Goal: Information Seeking & Learning: Learn about a topic

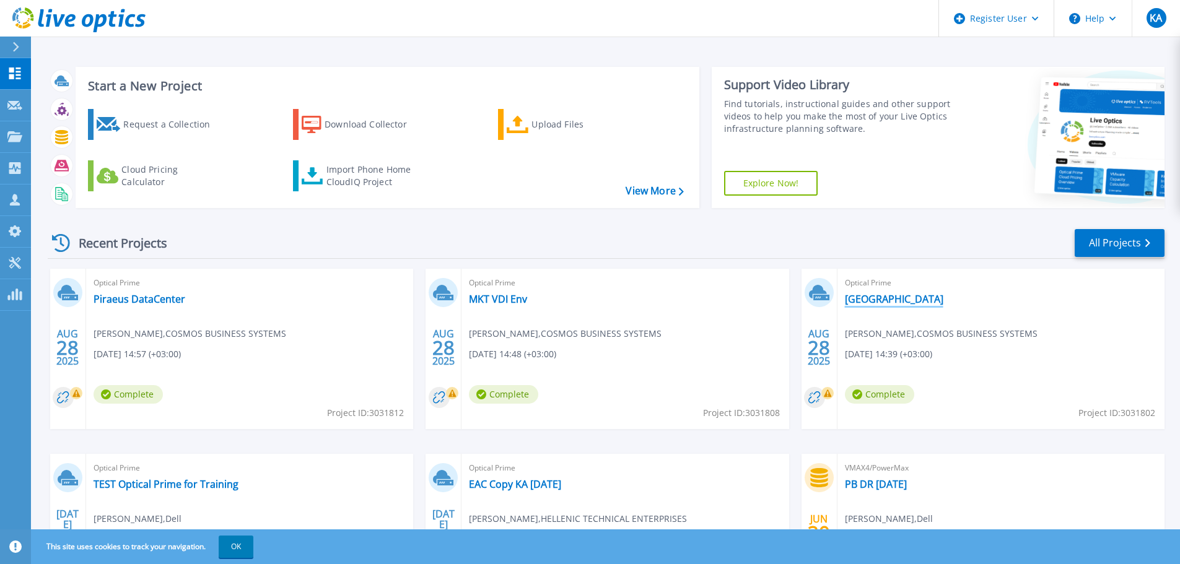
click at [887, 301] on link "[GEOGRAPHIC_DATA]" at bounding box center [894, 299] width 99 height 12
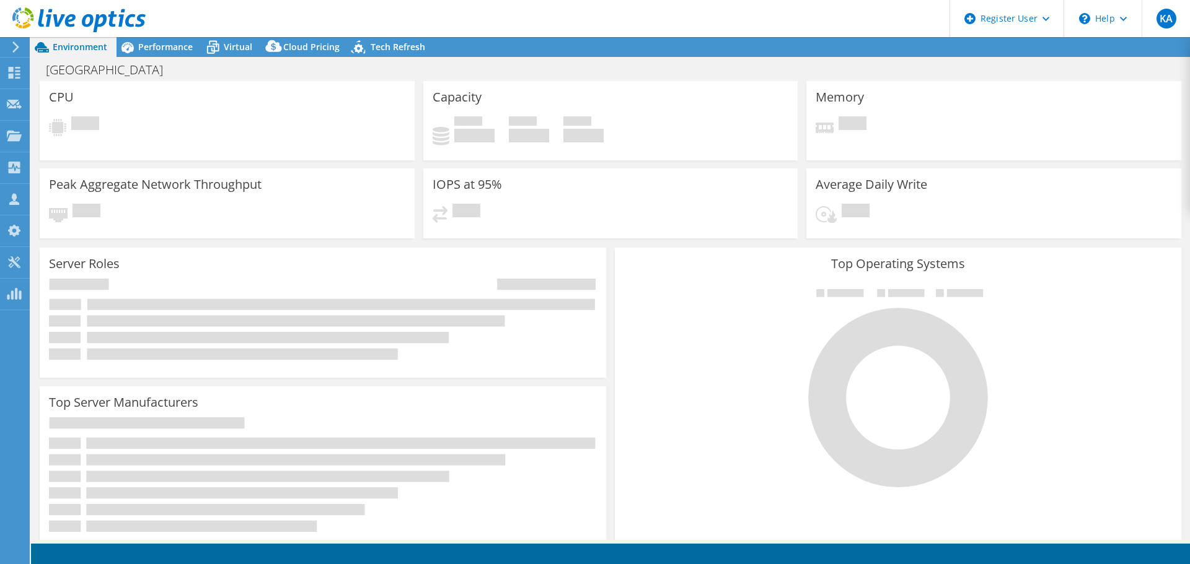
select select "EUFrankfurt"
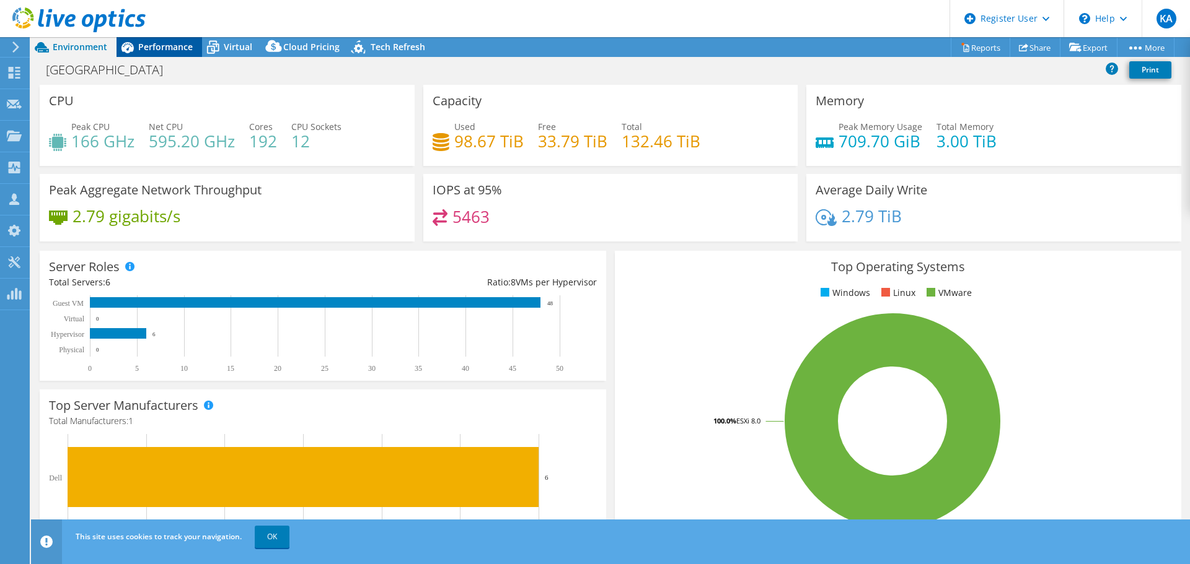
click at [174, 50] on span "Performance" at bounding box center [165, 47] width 55 height 12
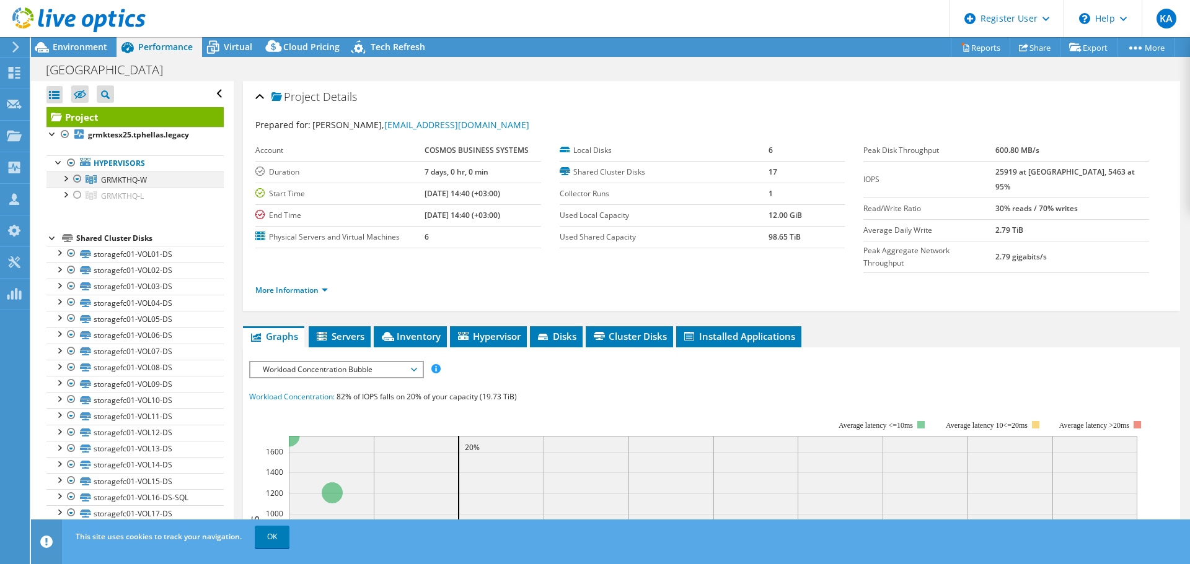
click at [65, 178] on div at bounding box center [65, 178] width 12 height 12
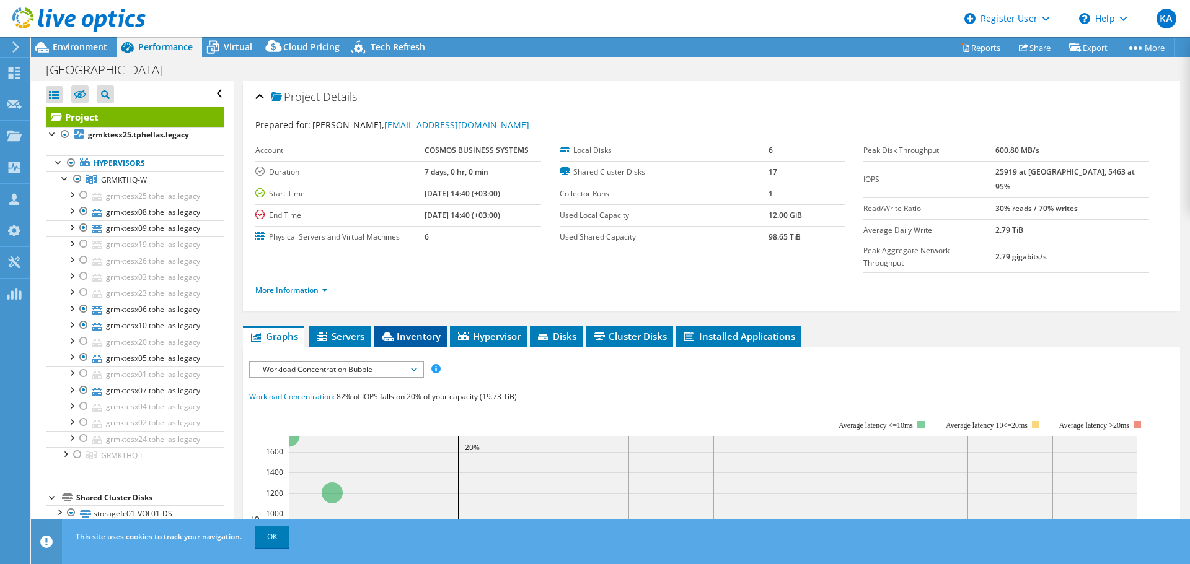
click at [425, 330] on span "Inventory" at bounding box center [410, 336] width 61 height 12
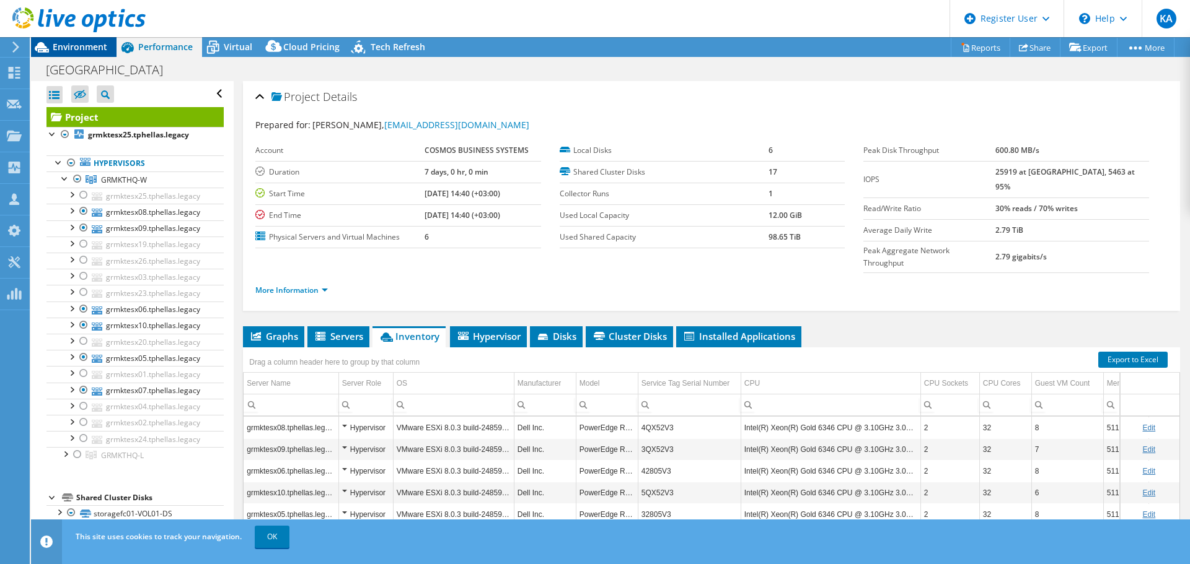
click at [94, 50] on span "Environment" at bounding box center [80, 47] width 55 height 12
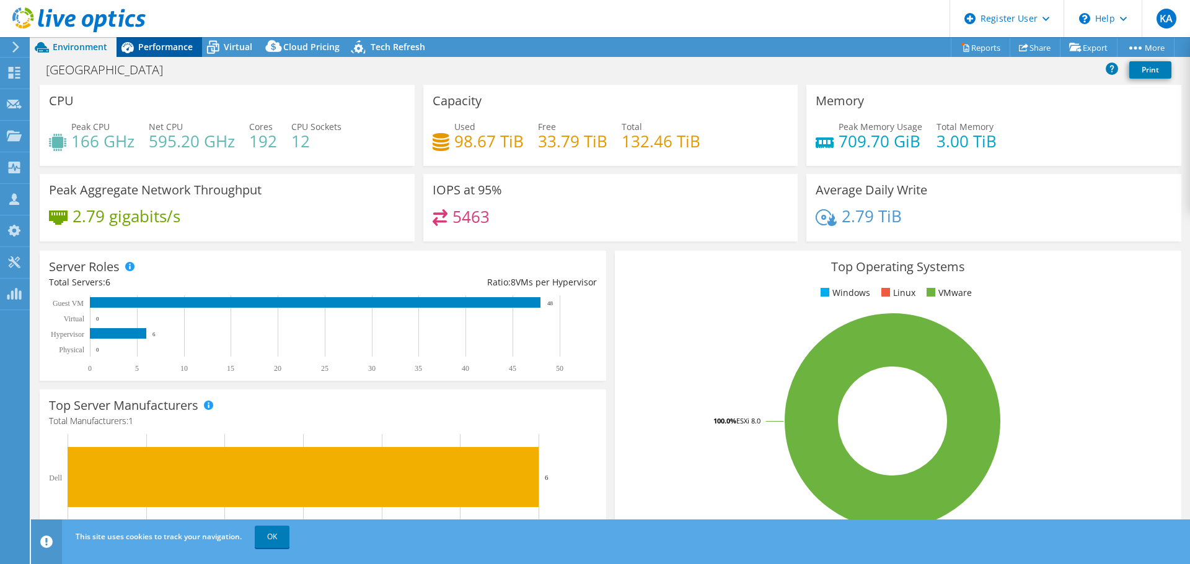
click at [149, 48] on span "Performance" at bounding box center [165, 47] width 55 height 12
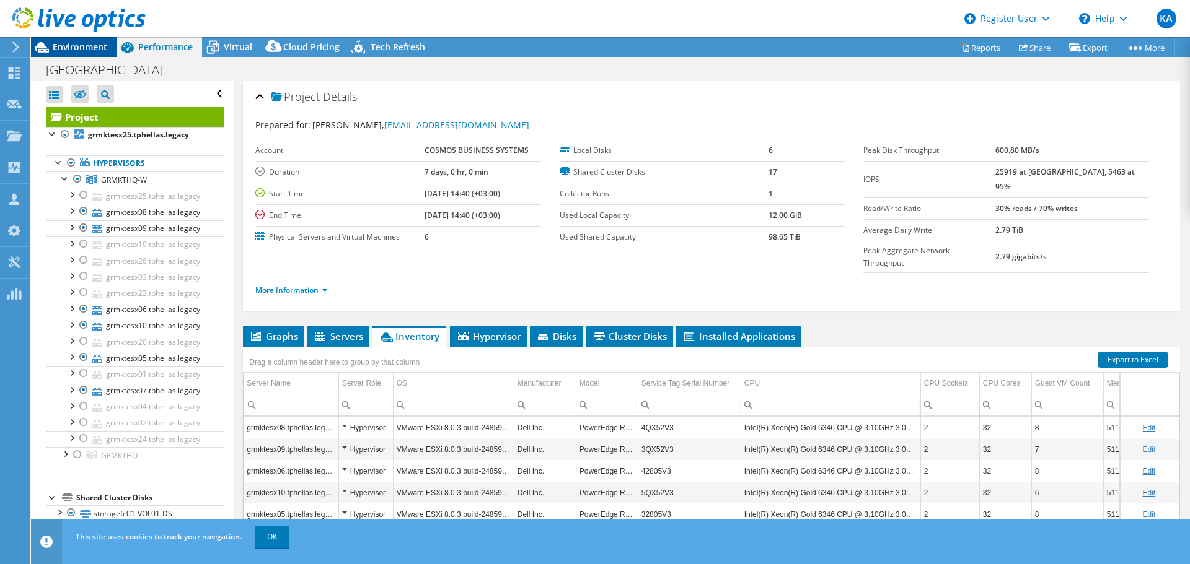
click at [95, 51] on span "Environment" at bounding box center [80, 47] width 55 height 12
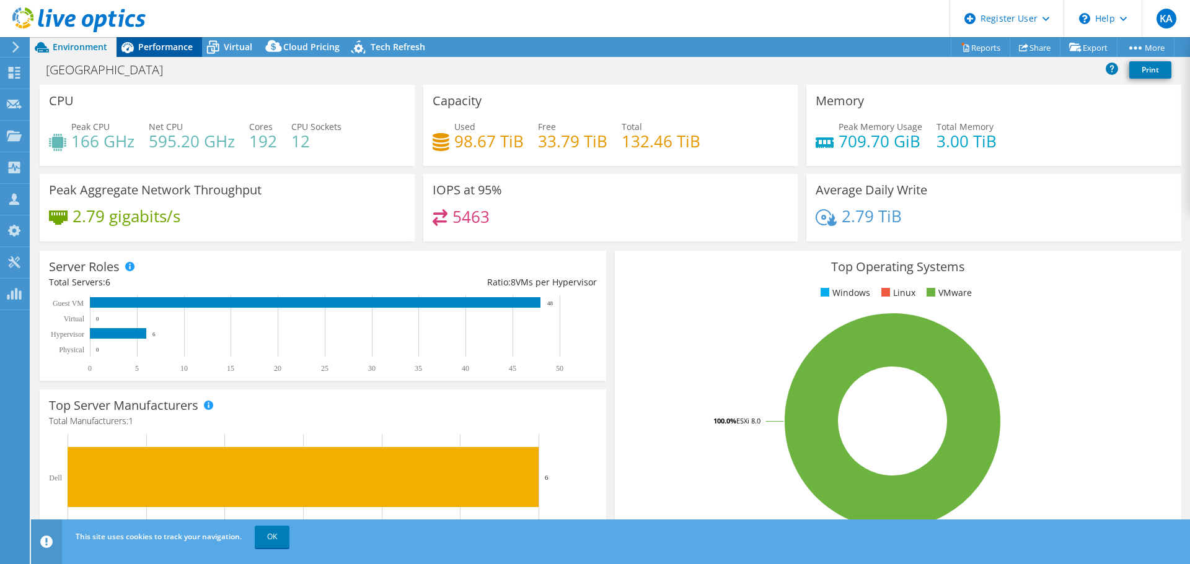
click at [154, 51] on span "Performance" at bounding box center [165, 47] width 55 height 12
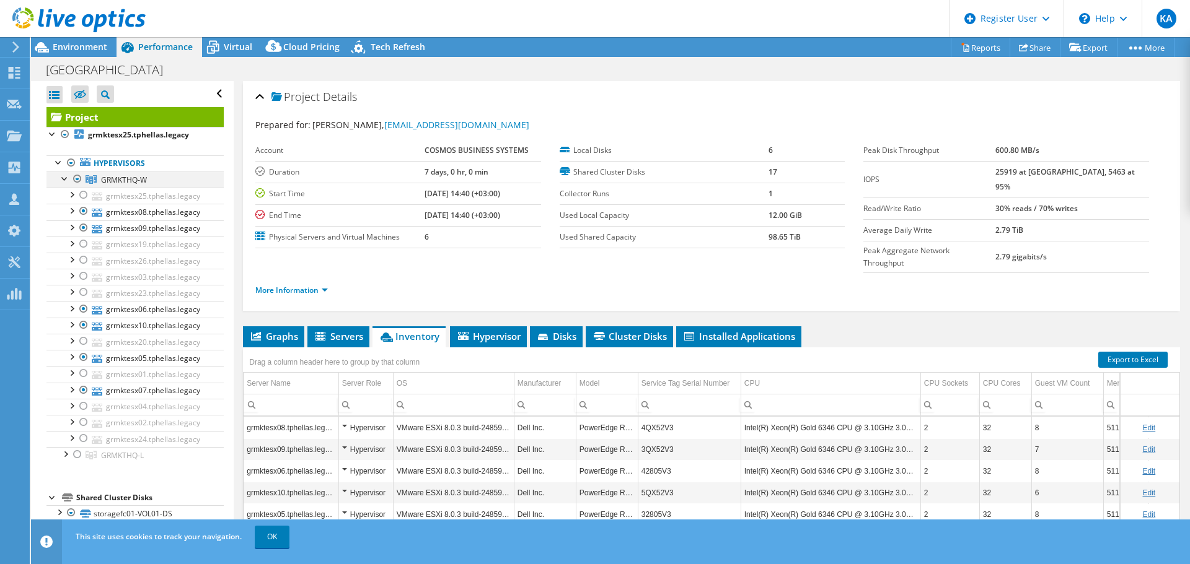
click at [79, 179] on div at bounding box center [77, 179] width 12 height 15
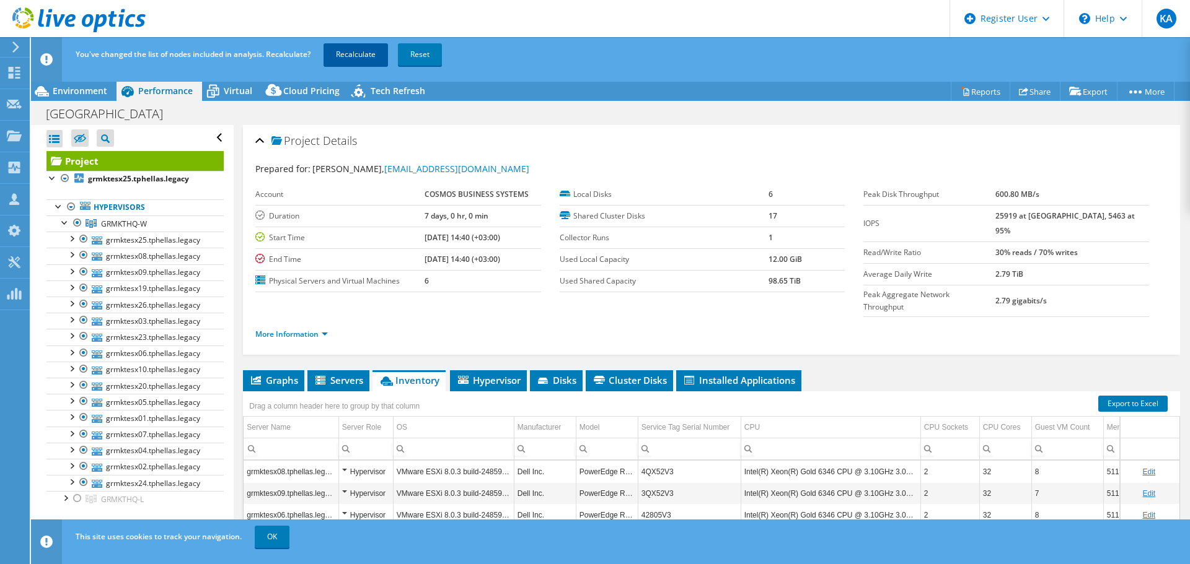
click at [343, 59] on link "Recalculate" at bounding box center [355, 54] width 64 height 22
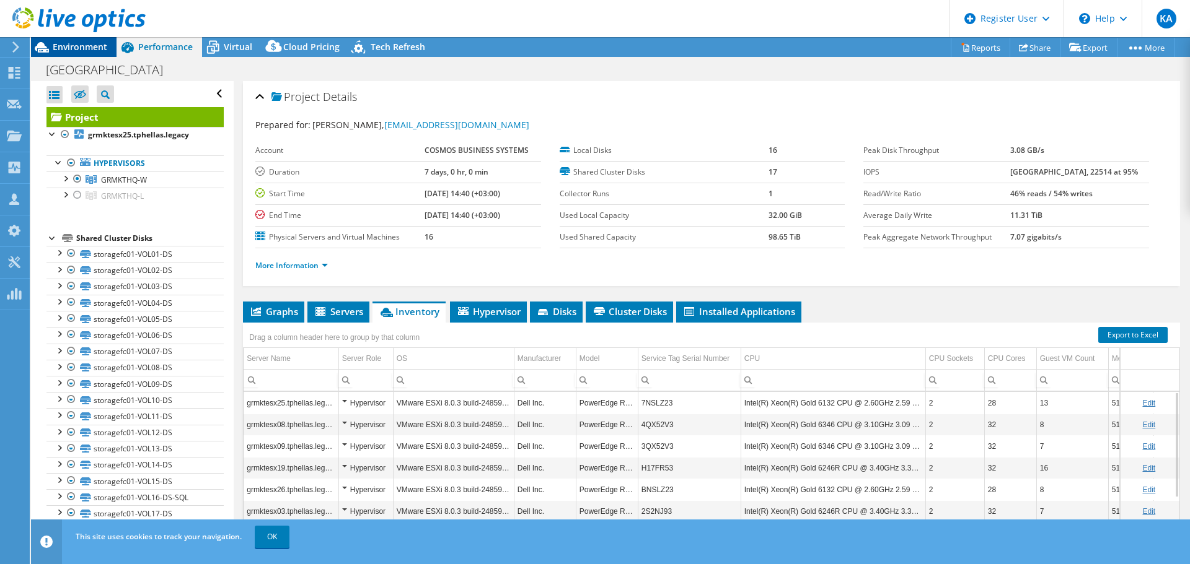
click at [97, 47] on span "Environment" at bounding box center [80, 47] width 55 height 12
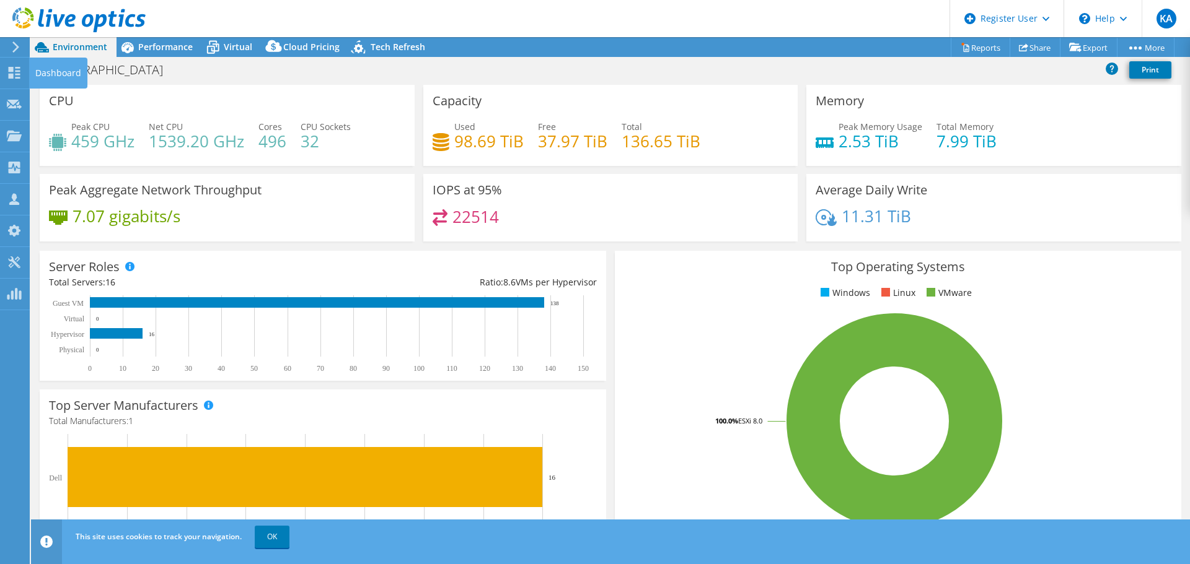
drag, startPoint x: 12, startPoint y: 67, endPoint x: 100, endPoint y: 85, distance: 89.2
click at [11, 67] on use at bounding box center [15, 73] width 12 height 12
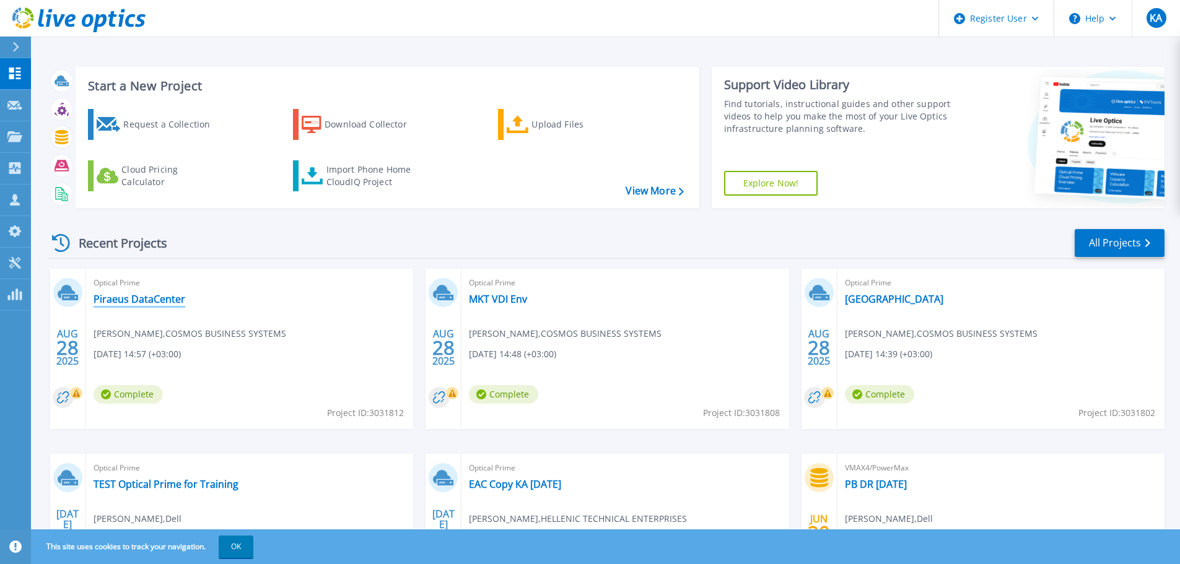
click at [150, 302] on link "Piraeus DataCenter" at bounding box center [140, 299] width 92 height 12
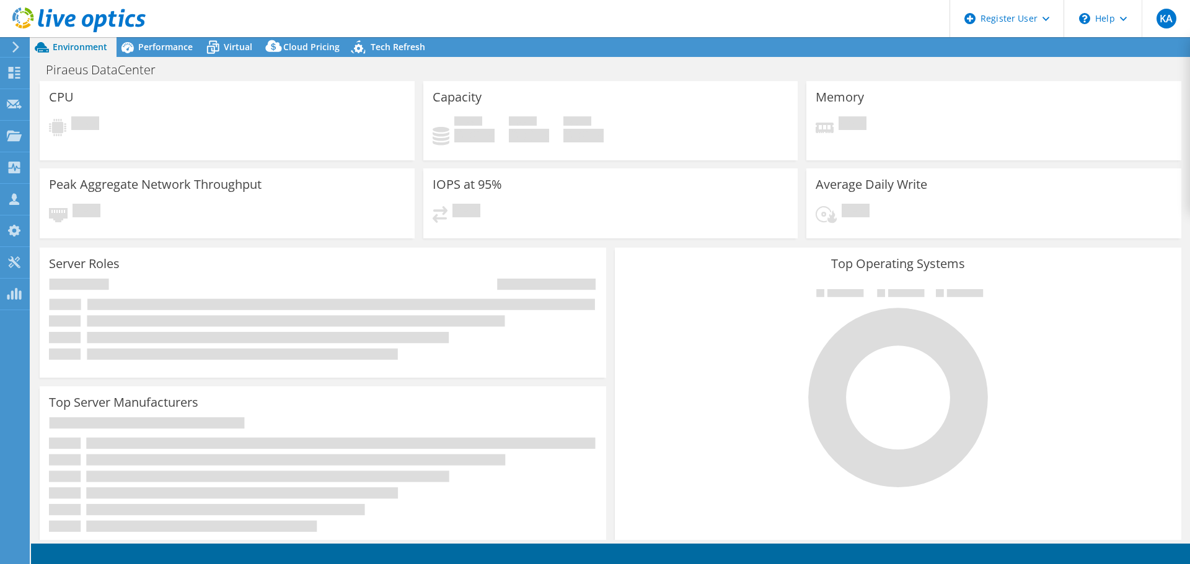
select select "USD"
select select "EUFrankfurt"
select select "EUR"
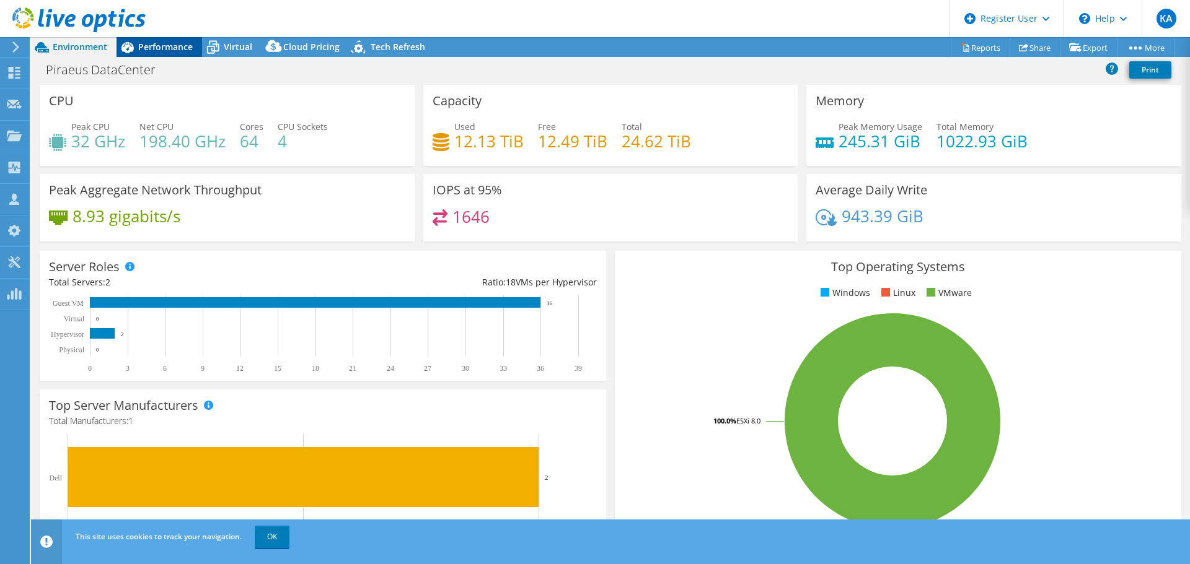
click at [167, 52] on span "Performance" at bounding box center [165, 47] width 55 height 12
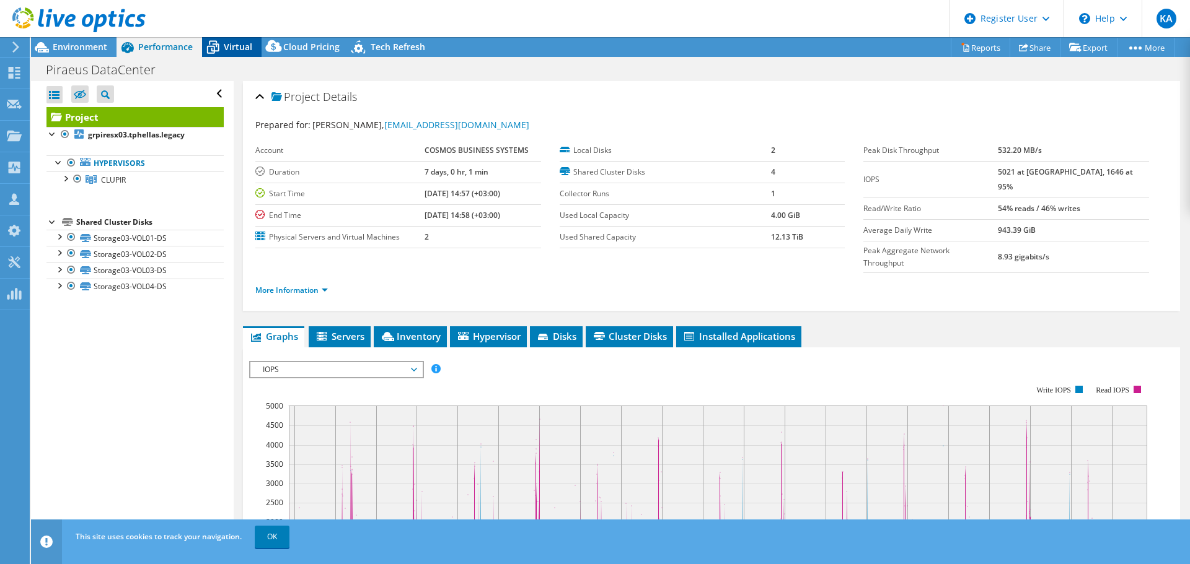
click at [239, 48] on span "Virtual" at bounding box center [238, 47] width 29 height 12
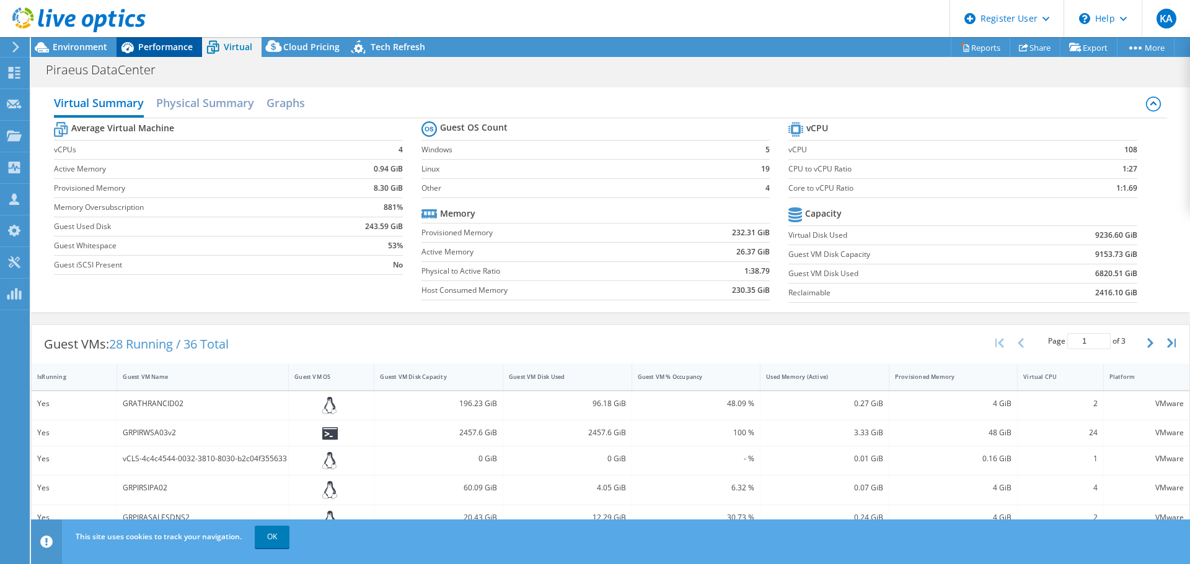
click at [169, 48] on span "Performance" at bounding box center [165, 47] width 55 height 12
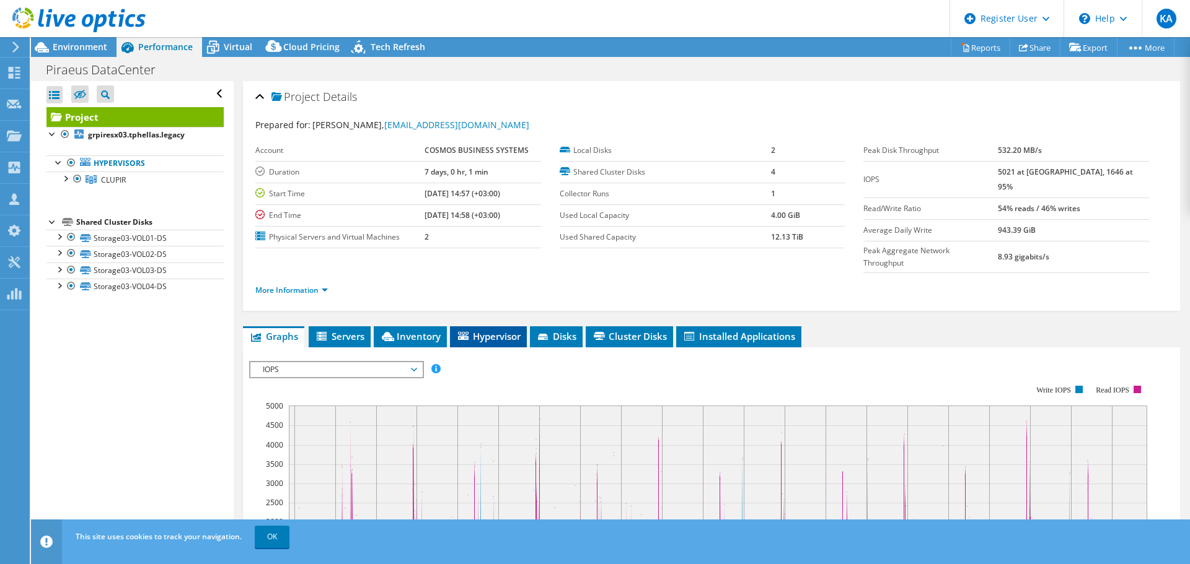
click at [493, 330] on span "Hypervisor" at bounding box center [488, 336] width 64 height 12
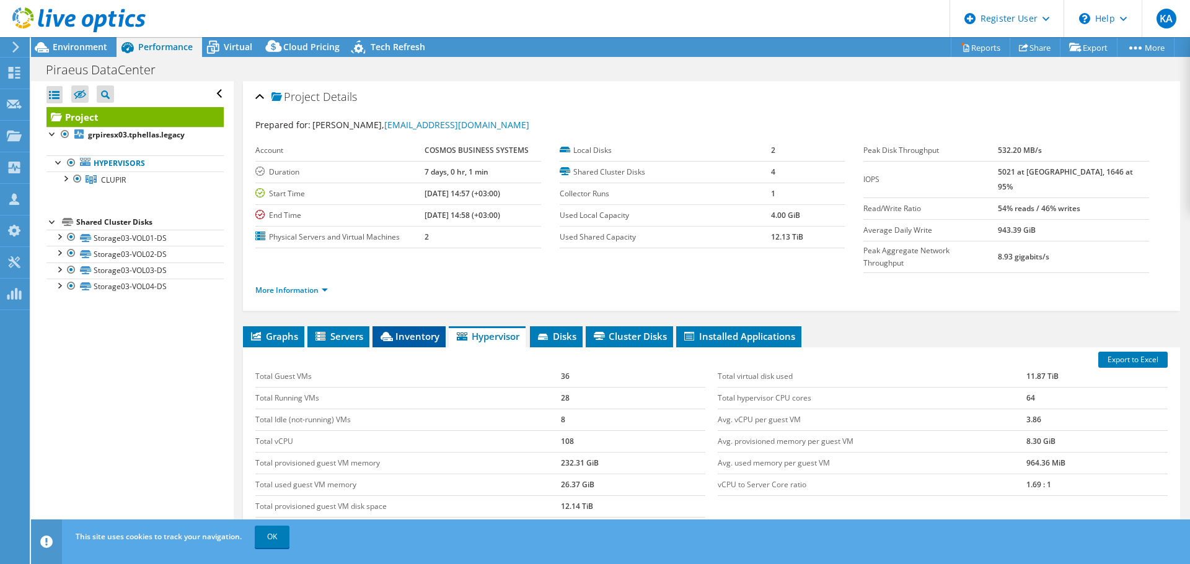
click at [416, 330] on span "Inventory" at bounding box center [409, 336] width 61 height 12
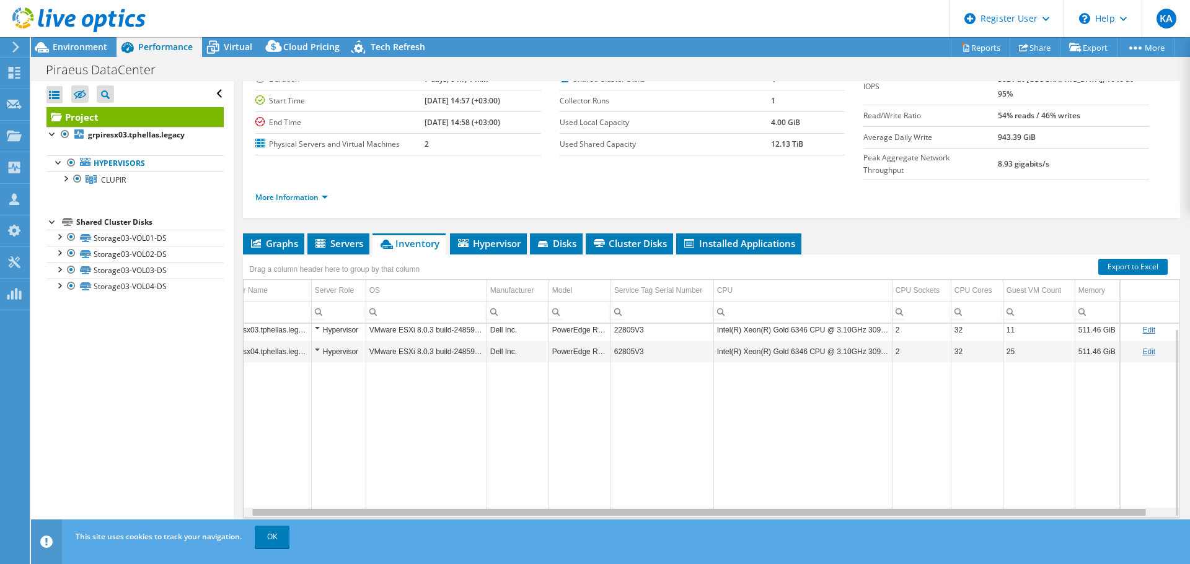
scroll to position [0, 32]
drag, startPoint x: 898, startPoint y: 488, endPoint x: 1088, endPoint y: 489, distance: 190.2
click at [1088, 489] on body "KA Dell User Konstantinos Aggelakopoulos Konstantinos.Aggelakopoulos@dell.com D…" at bounding box center [595, 282] width 1190 height 564
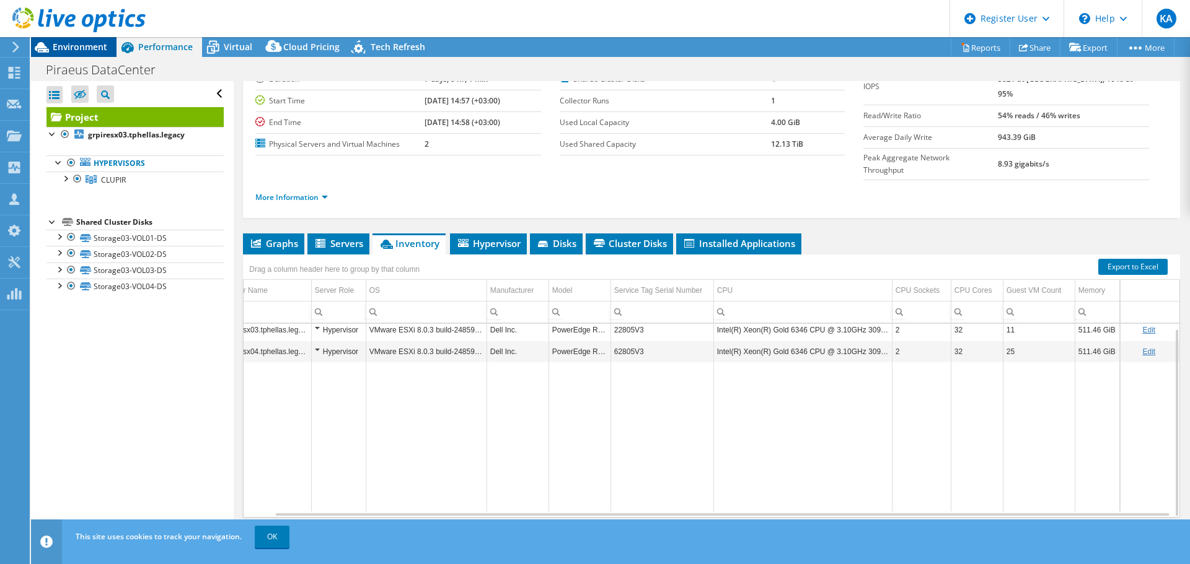
click at [55, 47] on span "Environment" at bounding box center [80, 47] width 55 height 12
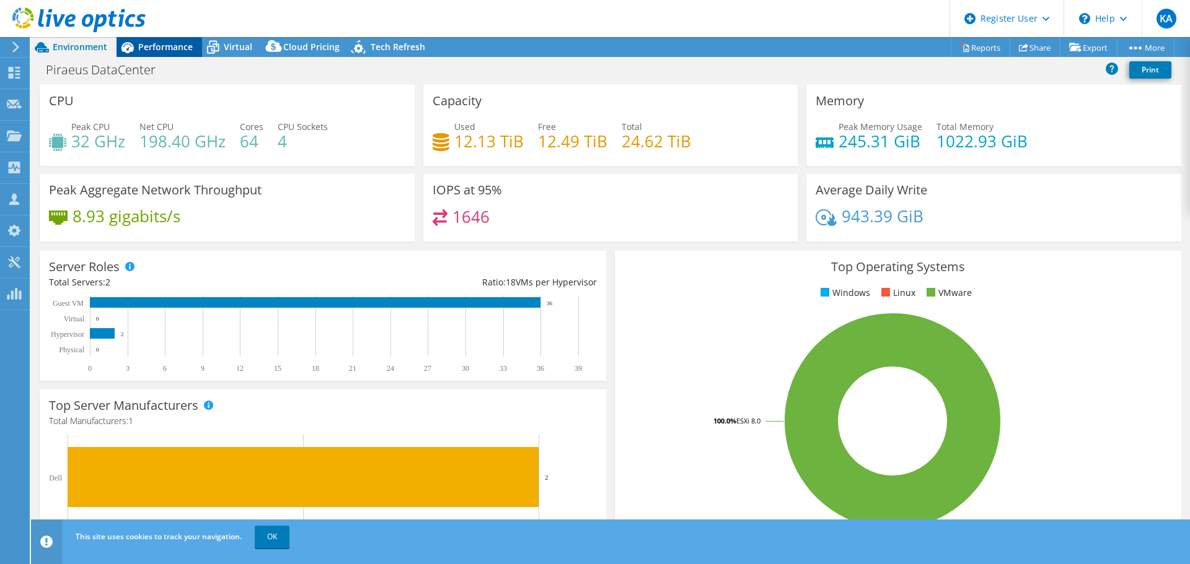
click at [177, 52] on span "Performance" at bounding box center [165, 47] width 55 height 12
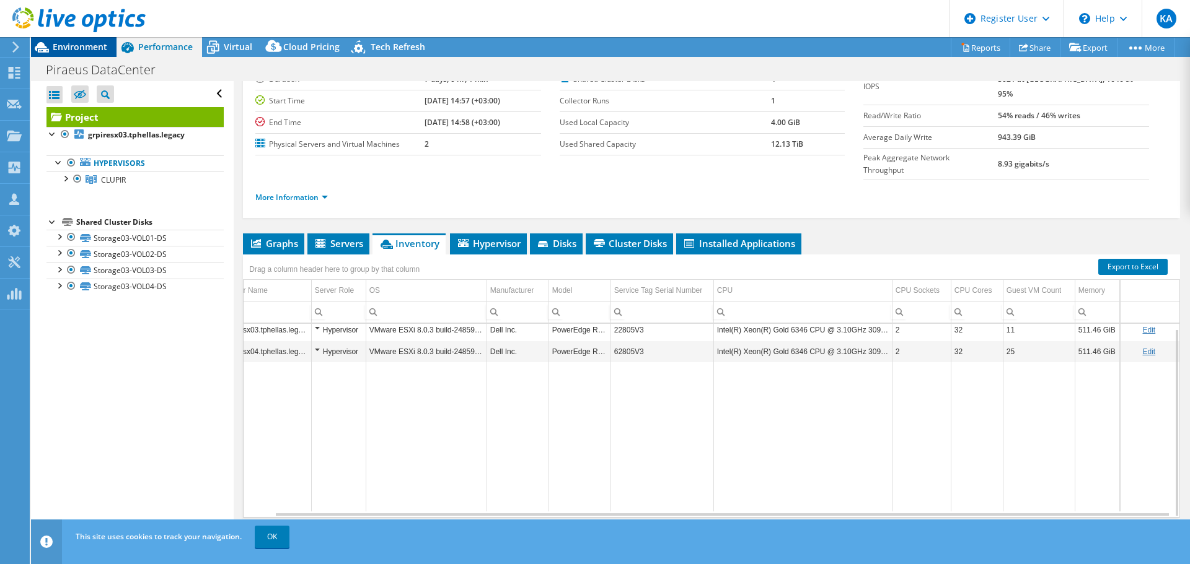
click at [87, 45] on span "Environment" at bounding box center [80, 47] width 55 height 12
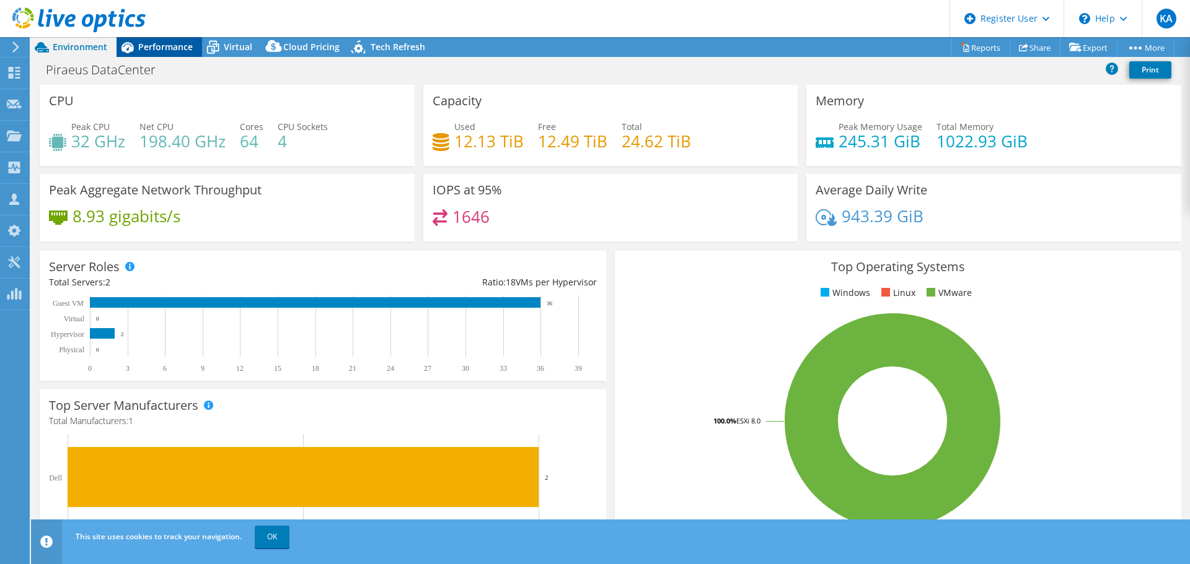
drag, startPoint x: 156, startPoint y: 49, endPoint x: 170, endPoint y: 50, distance: 14.3
click at [156, 49] on span "Performance" at bounding box center [165, 47] width 55 height 12
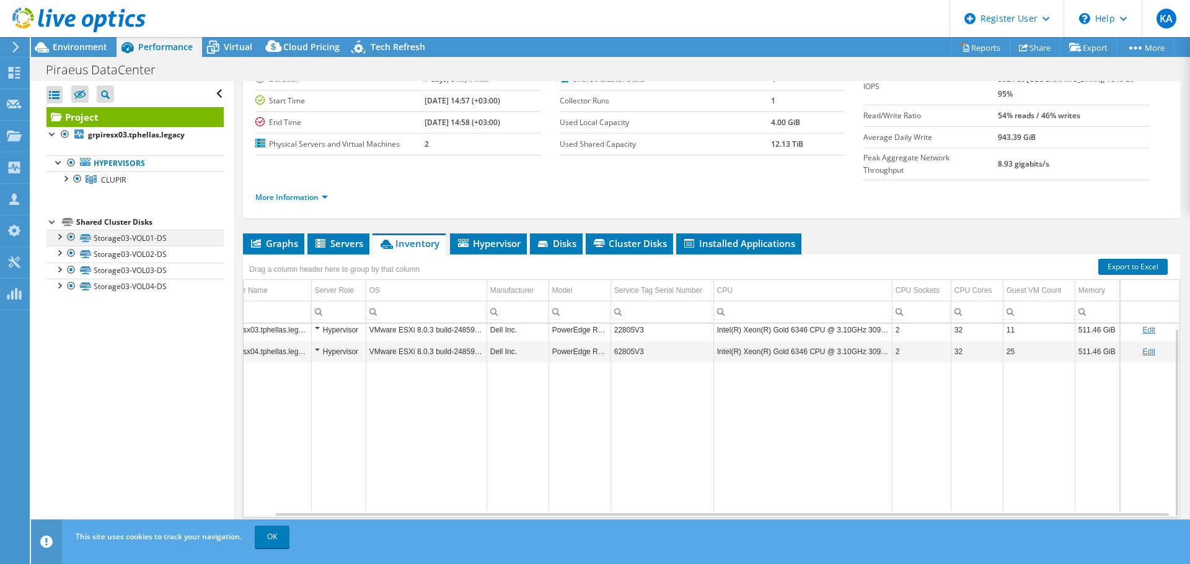
click at [60, 237] on div at bounding box center [59, 236] width 12 height 12
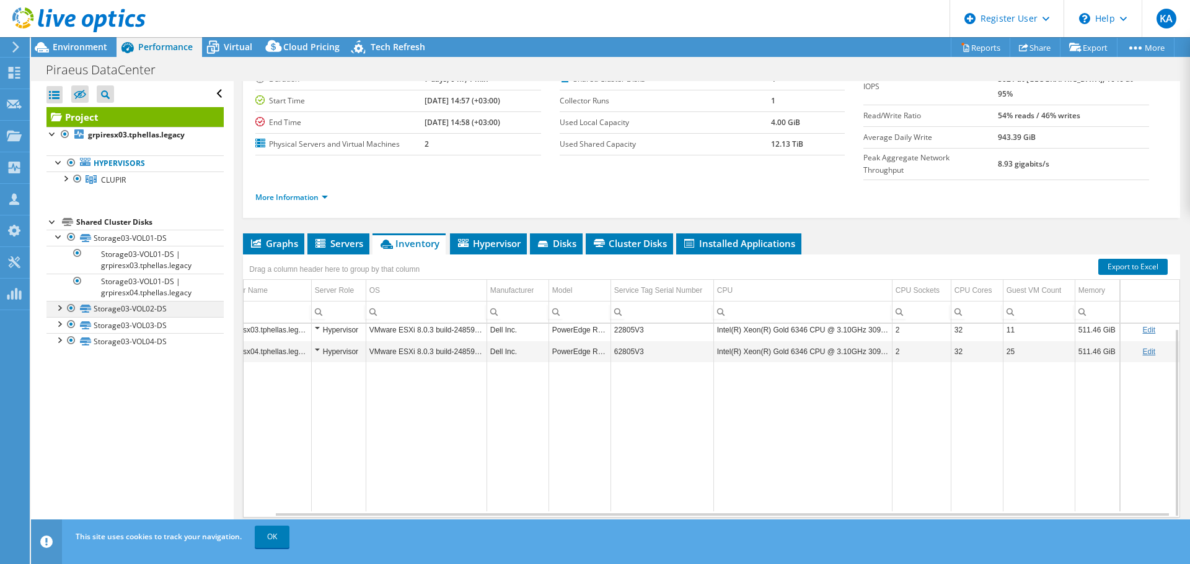
click at [59, 306] on div at bounding box center [59, 307] width 12 height 12
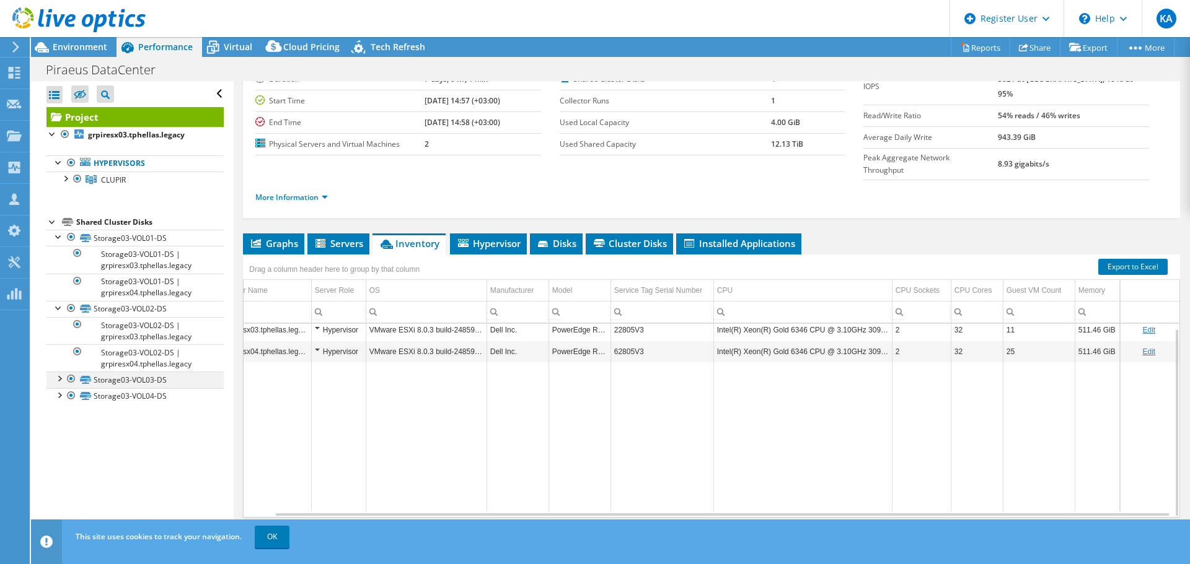
click at [56, 380] on div at bounding box center [59, 378] width 12 height 12
click at [55, 452] on div at bounding box center [59, 449] width 12 height 12
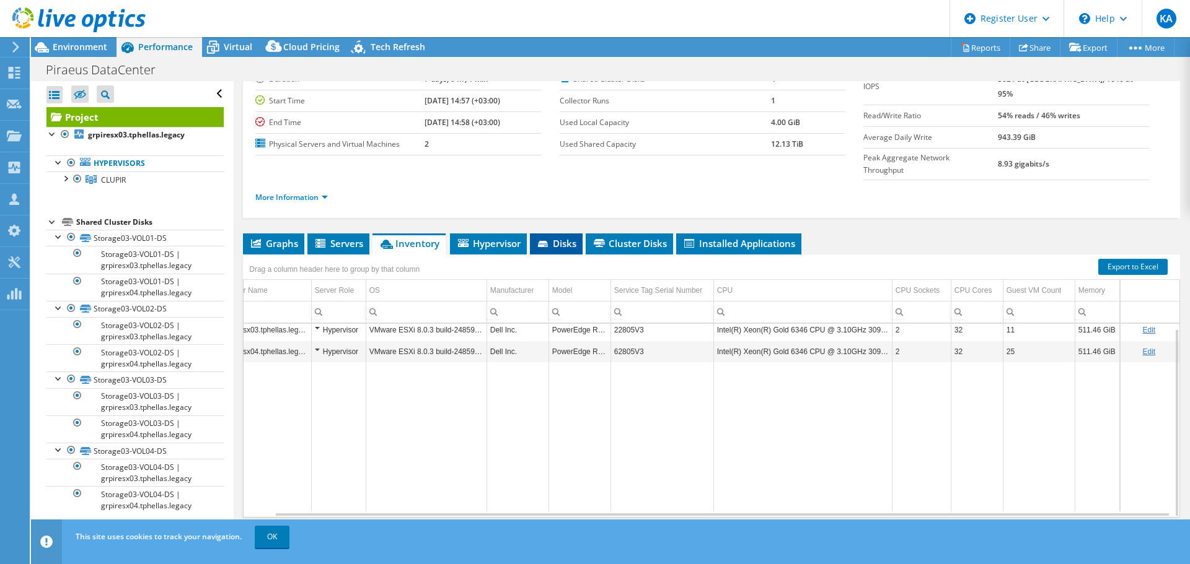
click at [573, 237] on span "Disks" at bounding box center [556, 243] width 40 height 12
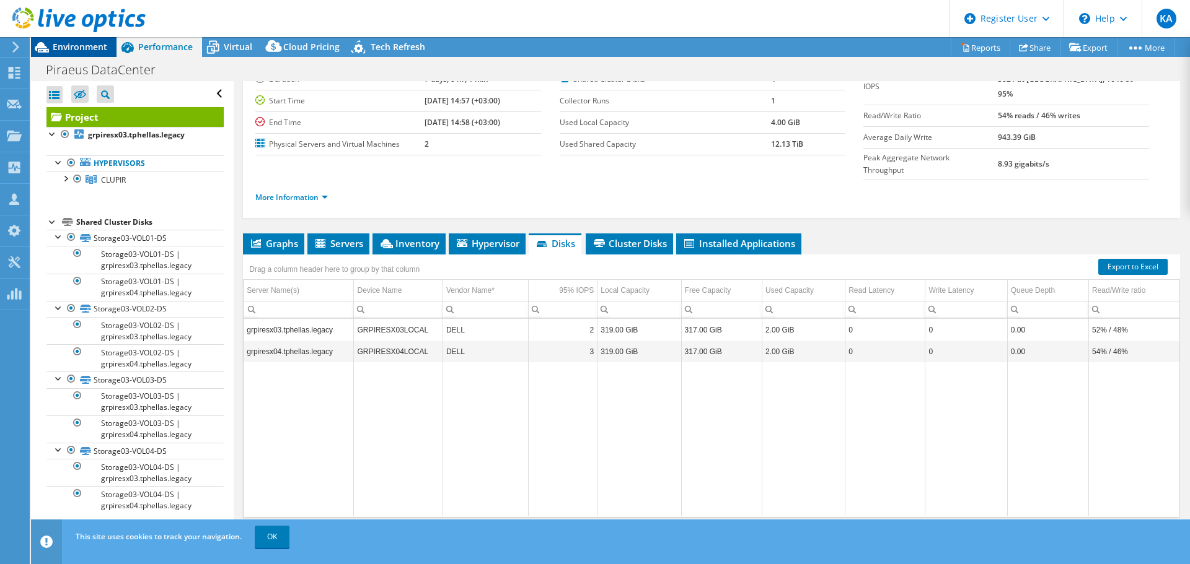
click at [92, 55] on div "Environment" at bounding box center [74, 47] width 86 height 20
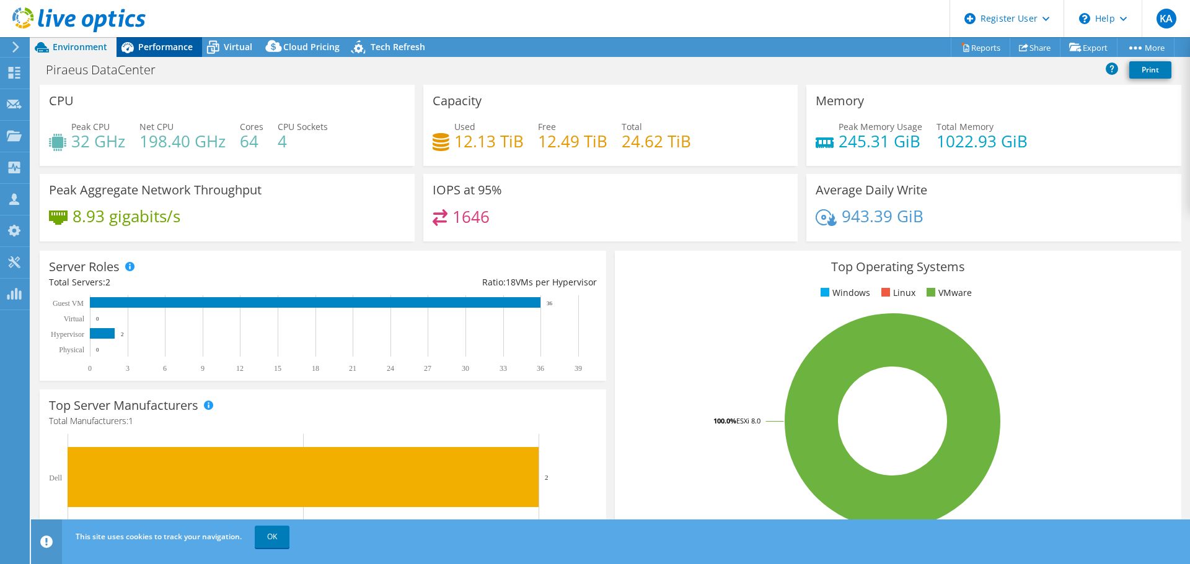
click at [160, 48] on span "Performance" at bounding box center [165, 47] width 55 height 12
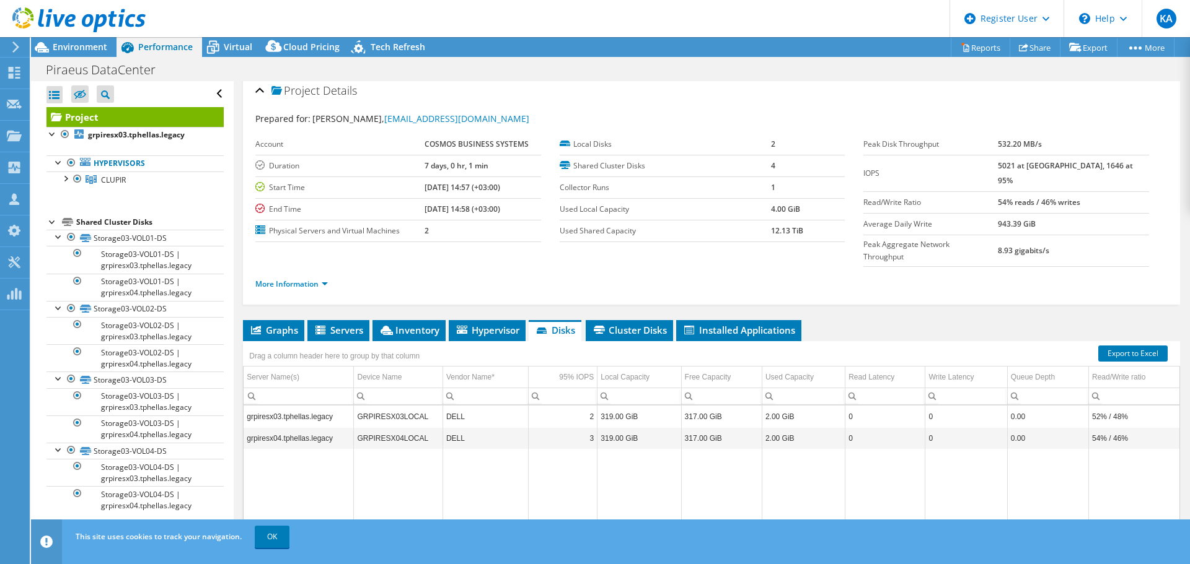
scroll to position [0, 0]
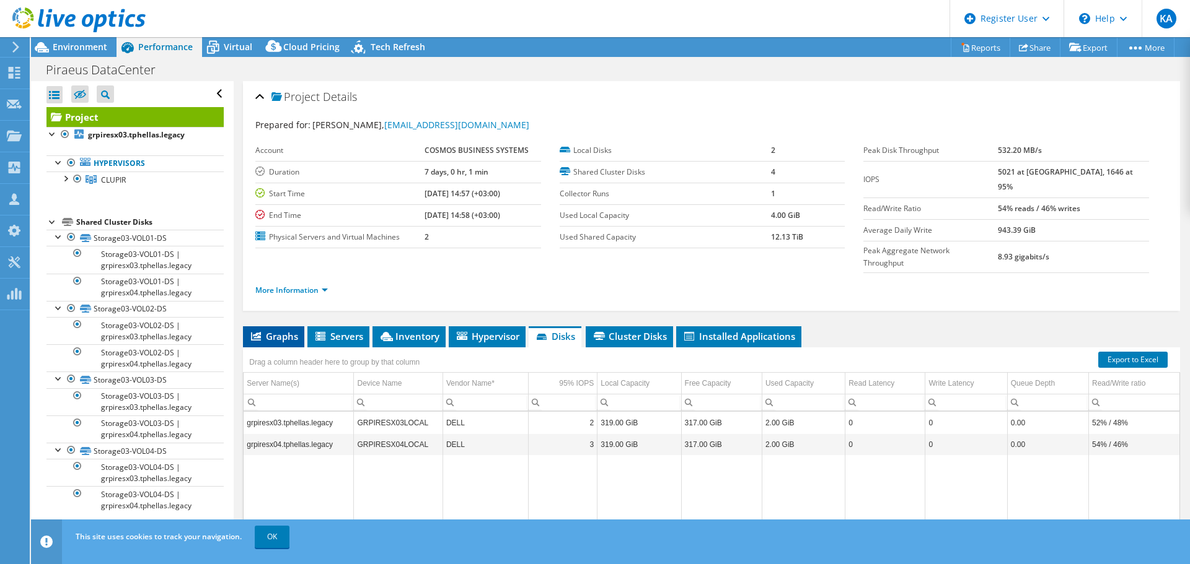
click at [289, 330] on span "Graphs" at bounding box center [273, 336] width 49 height 12
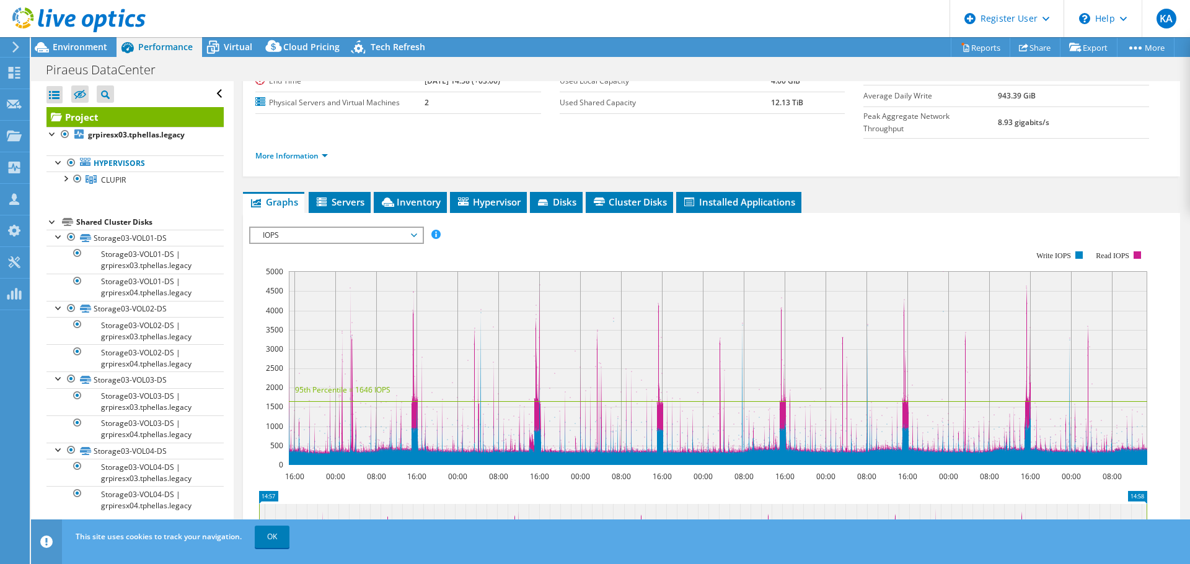
scroll to position [186, 0]
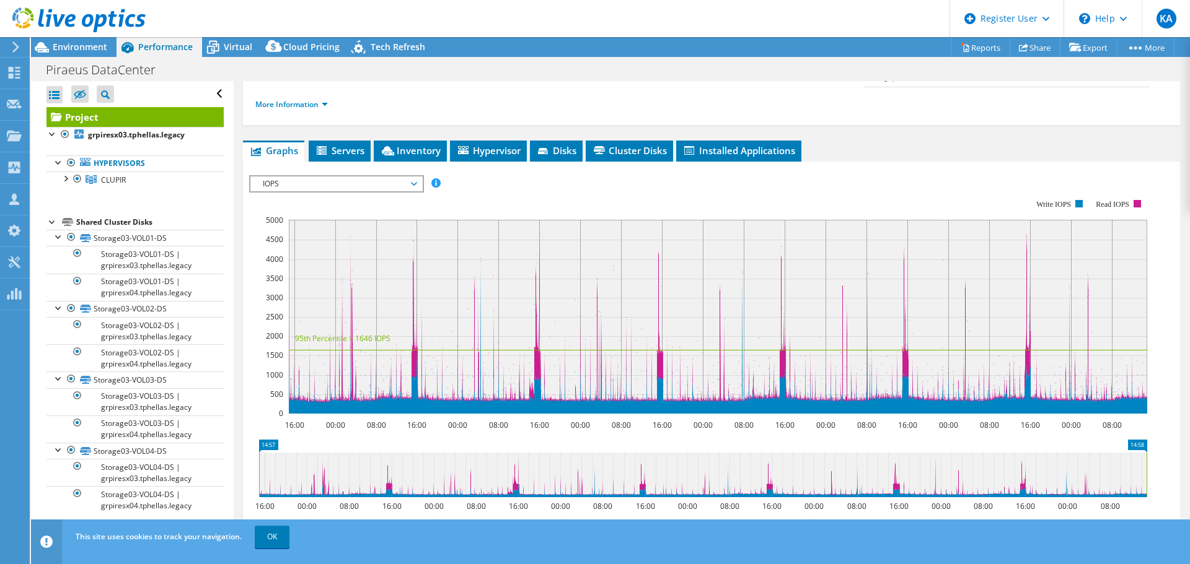
click at [283, 177] on span "IOPS" at bounding box center [336, 184] width 159 height 15
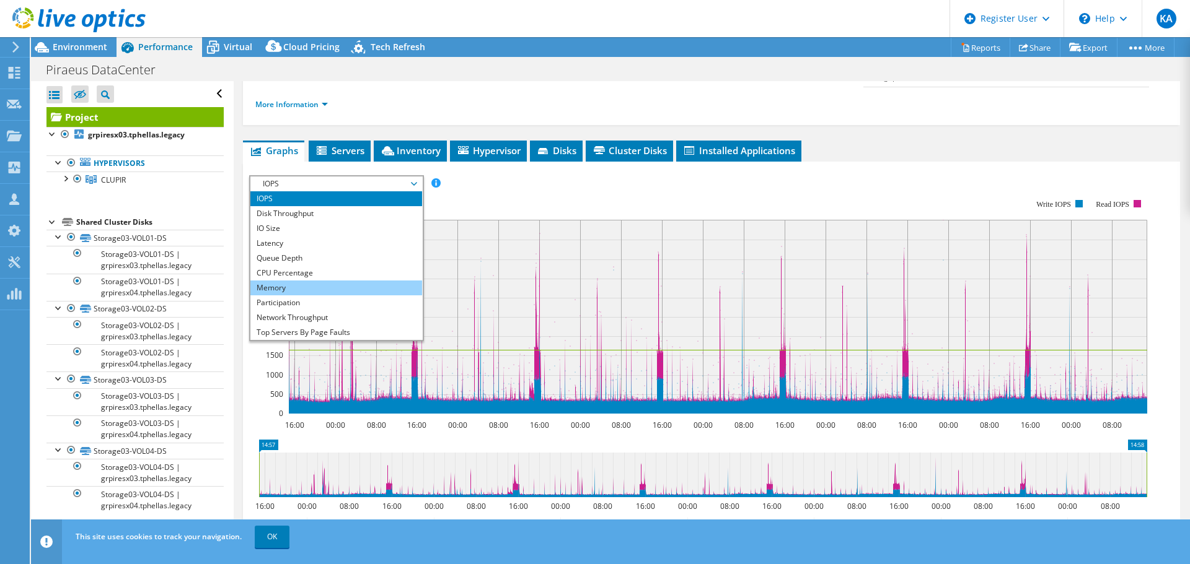
click at [302, 281] on li "Memory" at bounding box center [336, 288] width 172 height 15
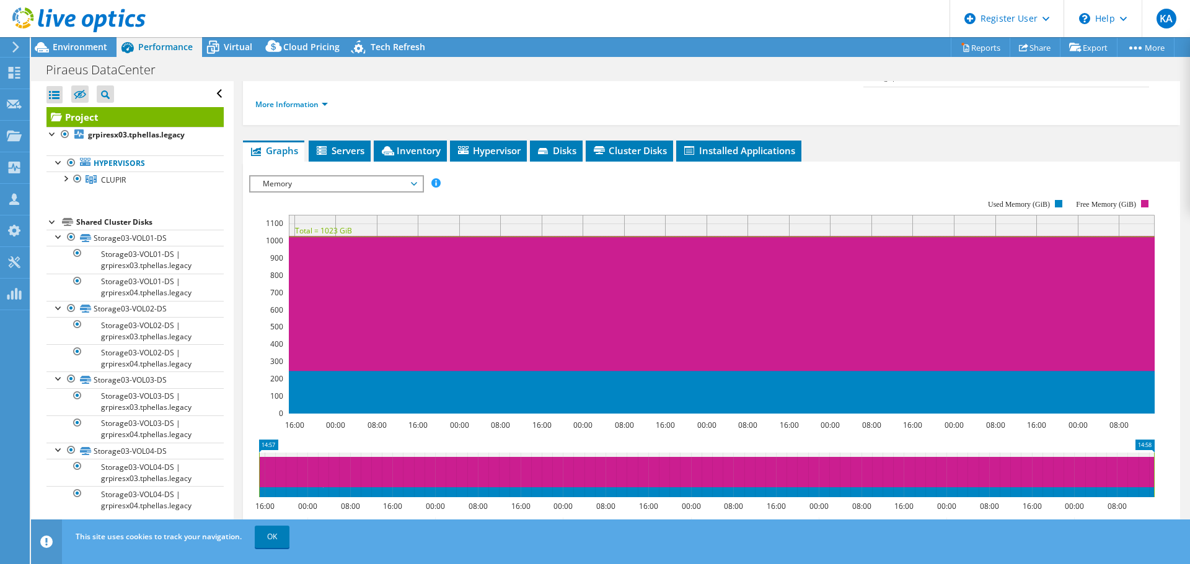
click at [415, 177] on span "Memory" at bounding box center [336, 184] width 159 height 15
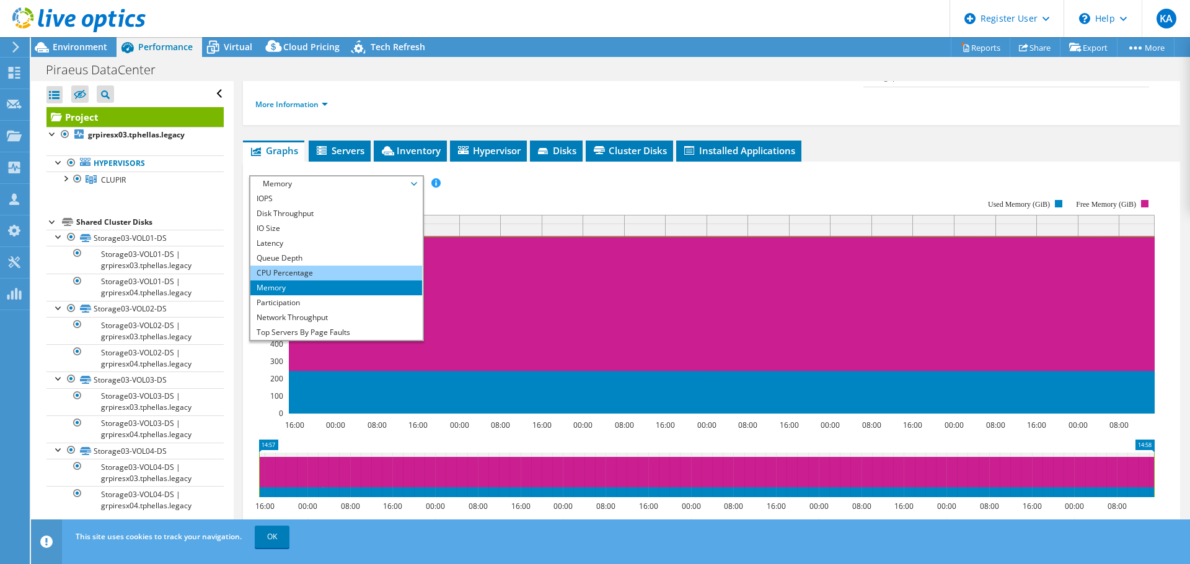
click at [334, 266] on li "CPU Percentage" at bounding box center [336, 273] width 172 height 15
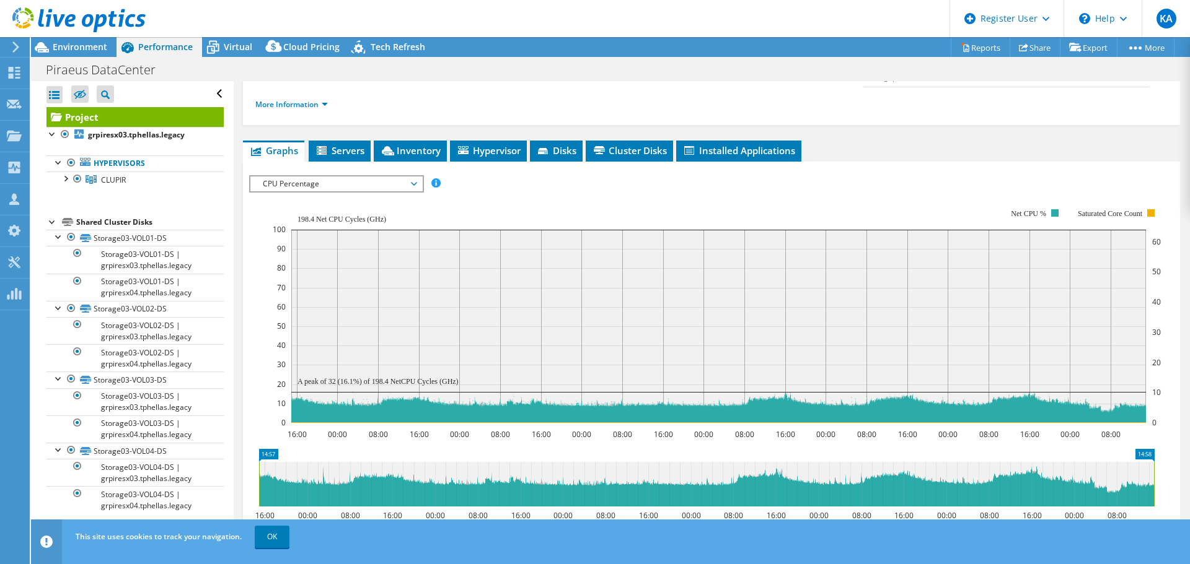
click at [17, 51] on icon at bounding box center [15, 47] width 9 height 11
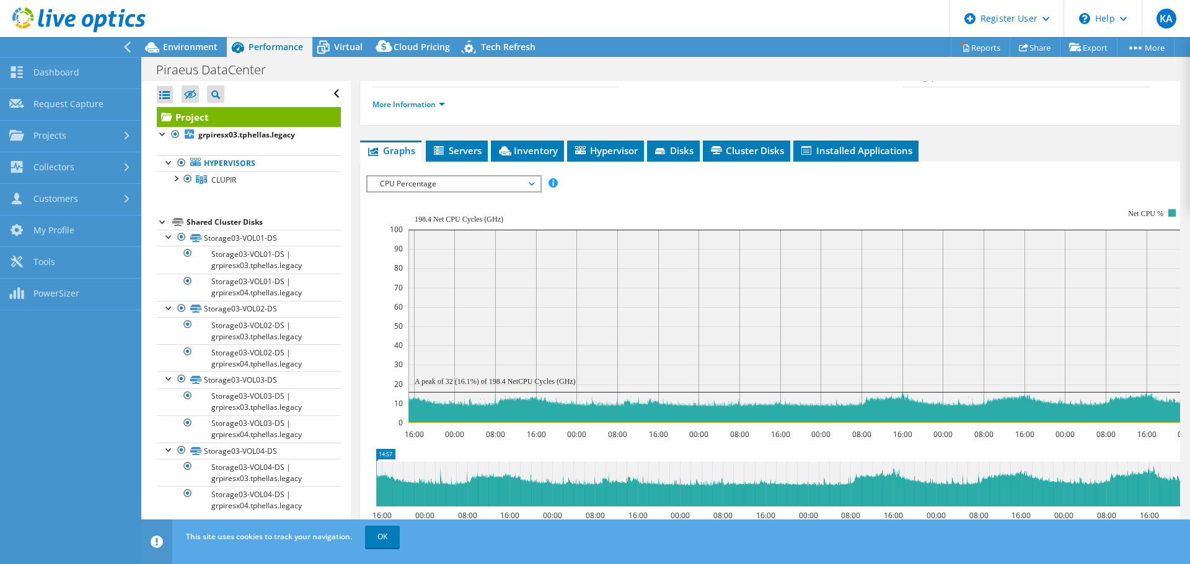
click at [129, 48] on icon at bounding box center [127, 47] width 9 height 11
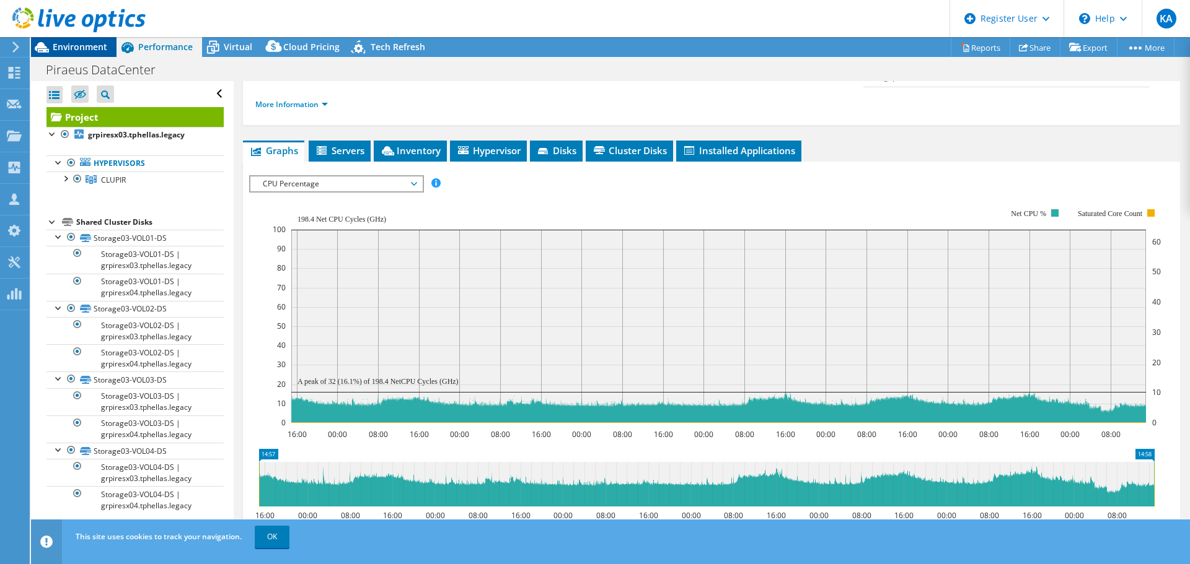
click at [63, 42] on span "Environment" at bounding box center [80, 47] width 55 height 12
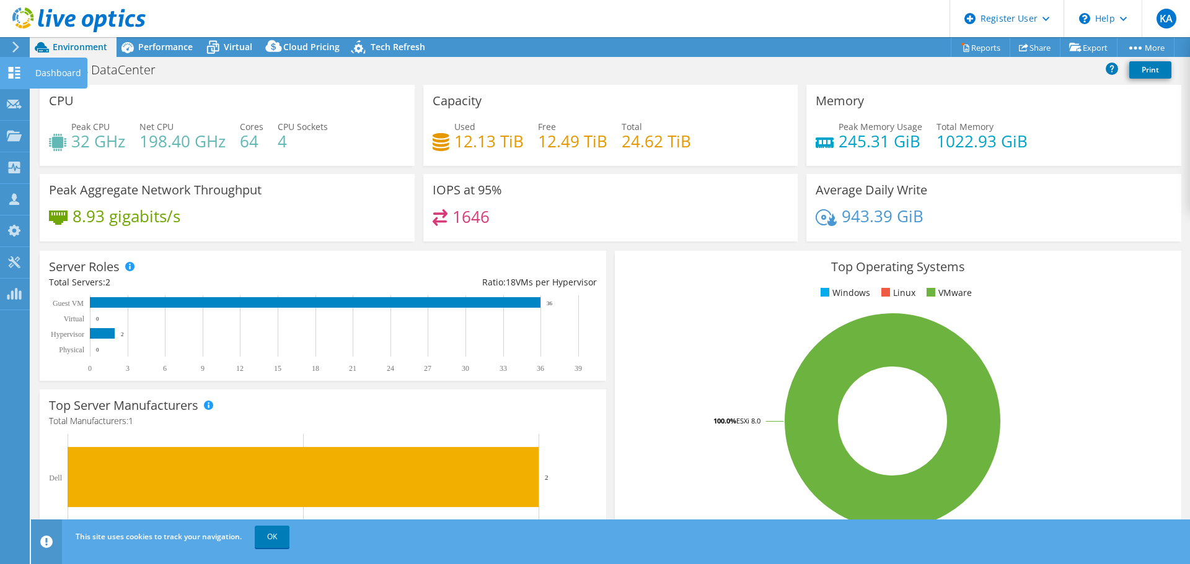
click at [14, 71] on icon at bounding box center [14, 73] width 15 height 12
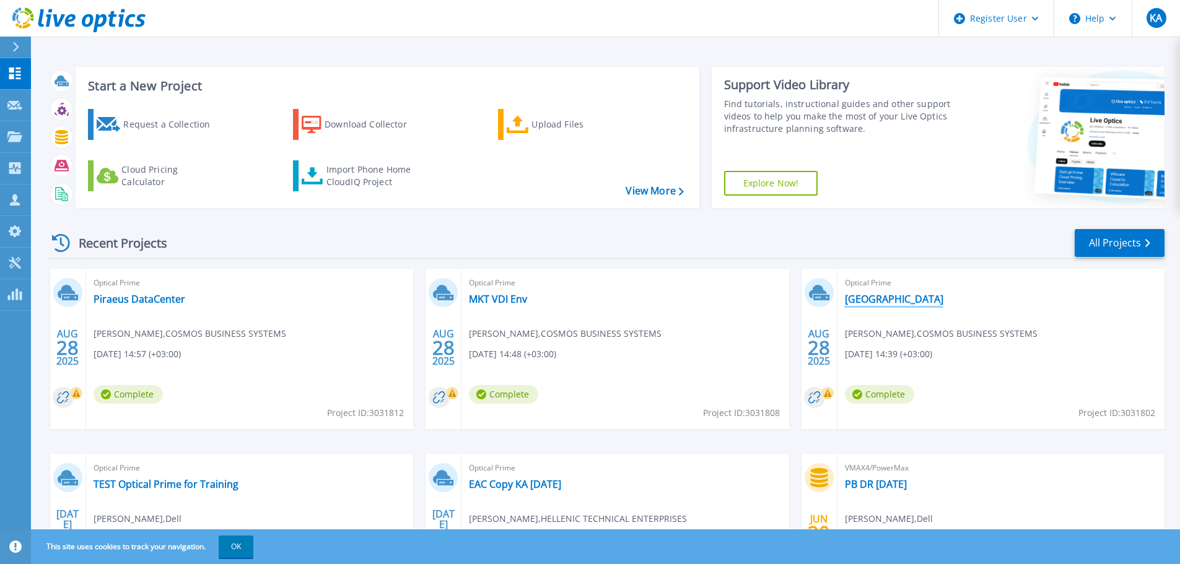
click at [891, 301] on link "MKT Central Site" at bounding box center [894, 299] width 99 height 12
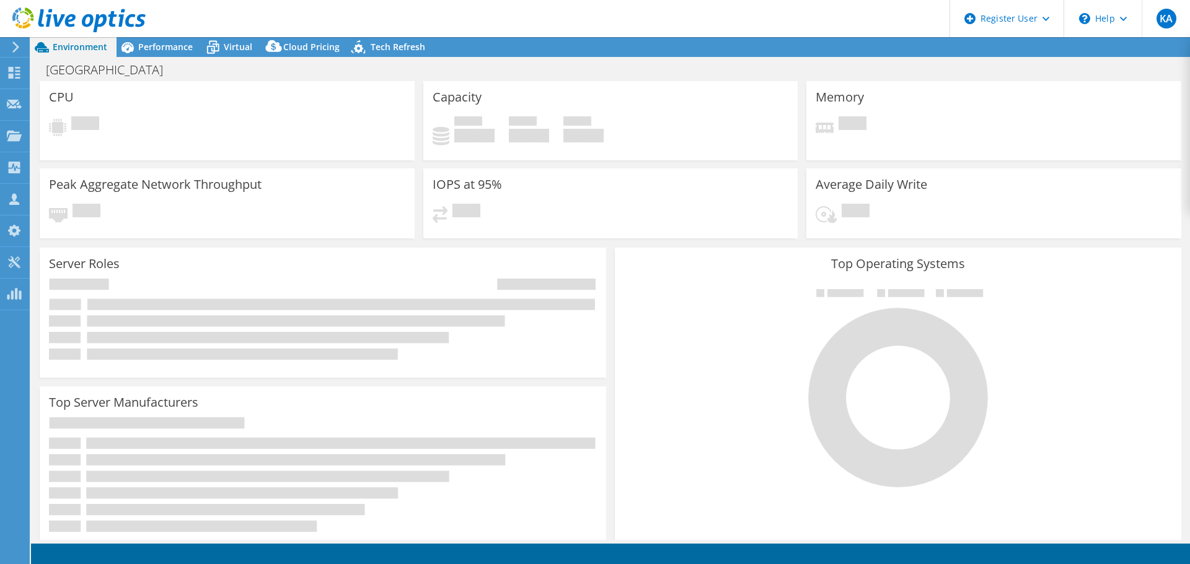
select select "EUFrankfurt"
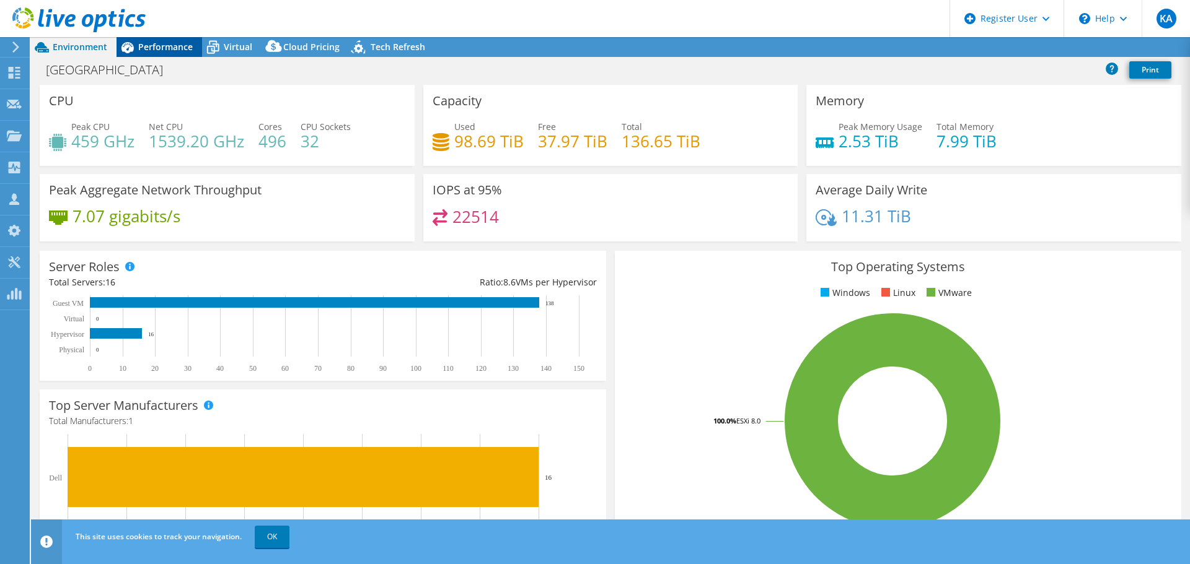
click at [153, 51] on span "Performance" at bounding box center [165, 47] width 55 height 12
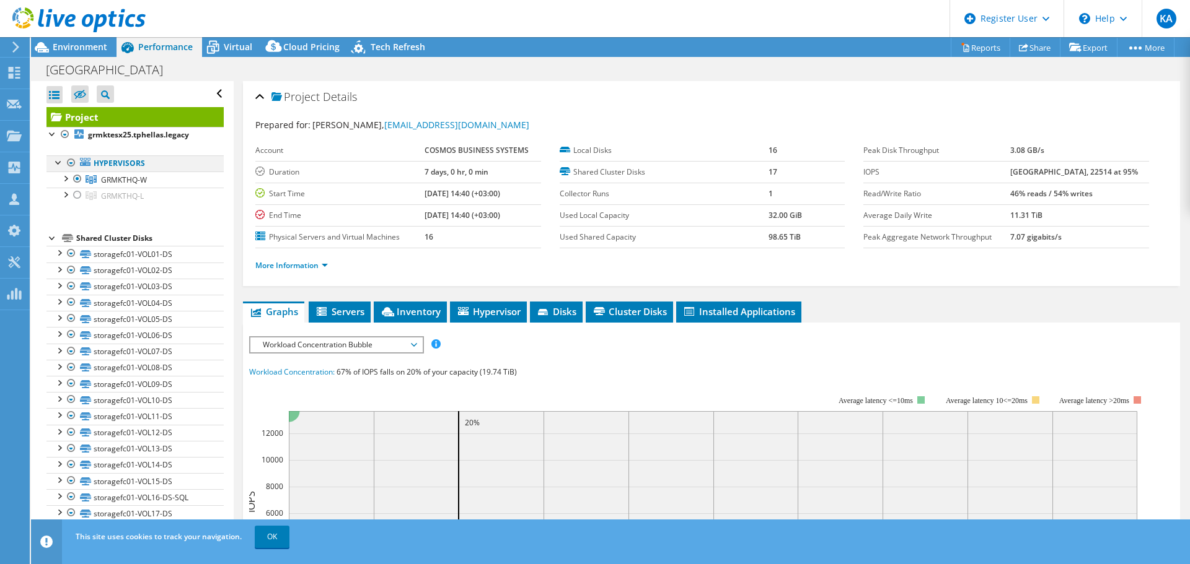
click at [74, 162] on div at bounding box center [71, 163] width 12 height 15
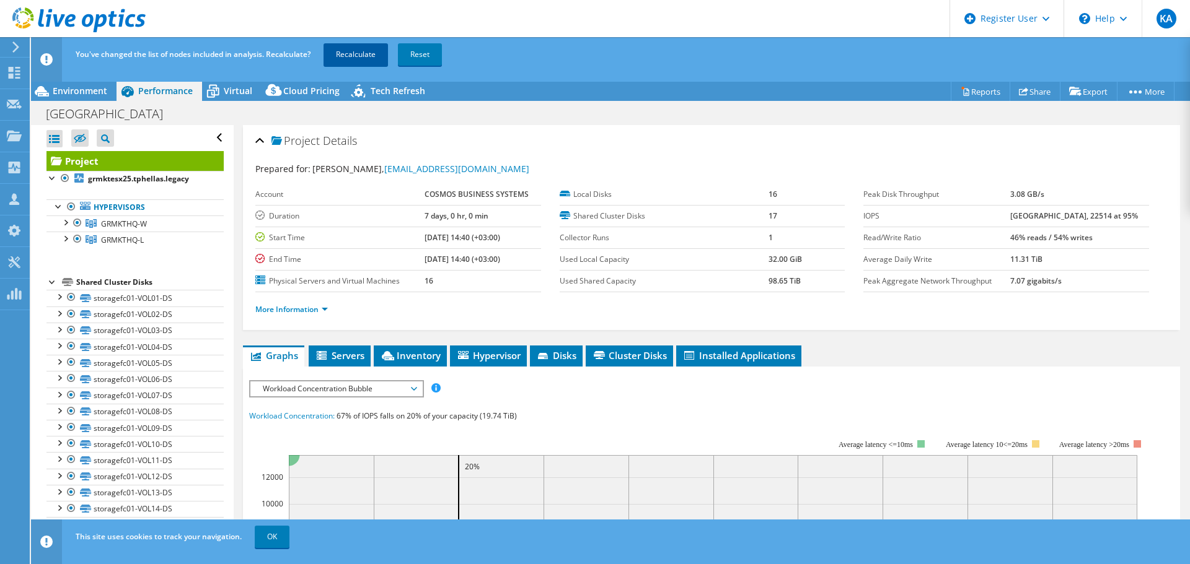
click at [345, 52] on link "Recalculate" at bounding box center [355, 54] width 64 height 22
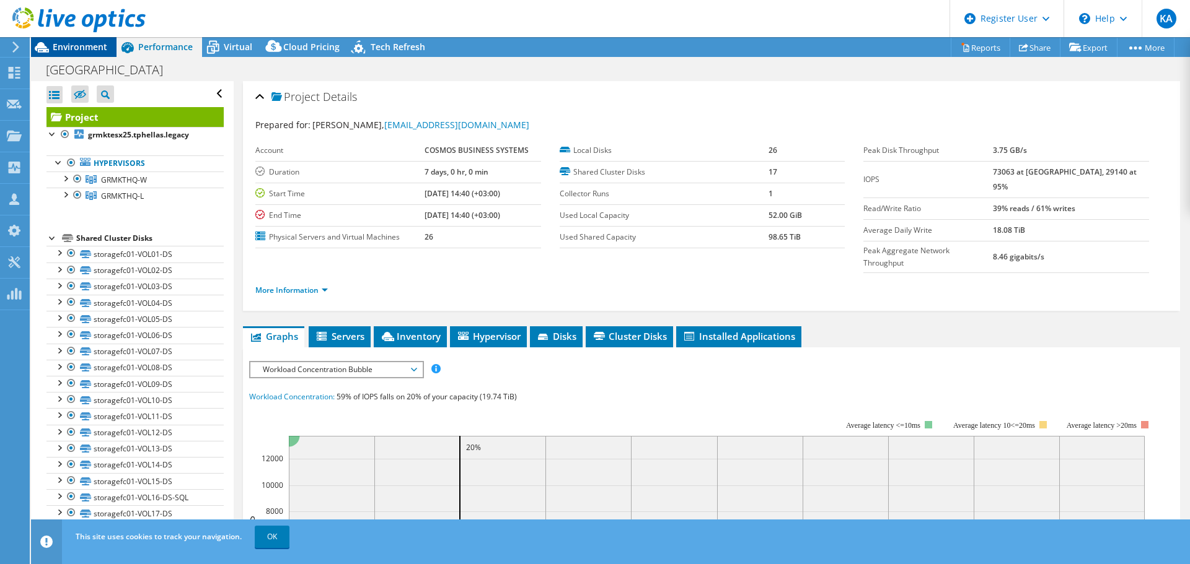
click at [90, 48] on span "Environment" at bounding box center [80, 47] width 55 height 12
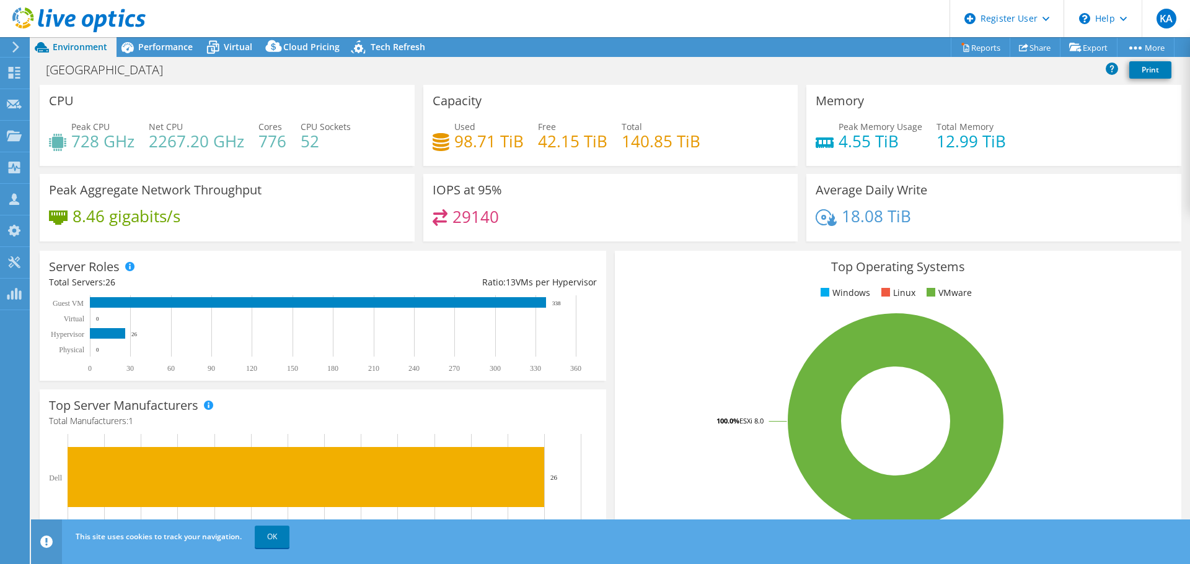
click at [516, 64] on div "[GEOGRAPHIC_DATA] Print" at bounding box center [610, 69] width 1159 height 23
click at [159, 40] on div "Performance" at bounding box center [159, 47] width 86 height 20
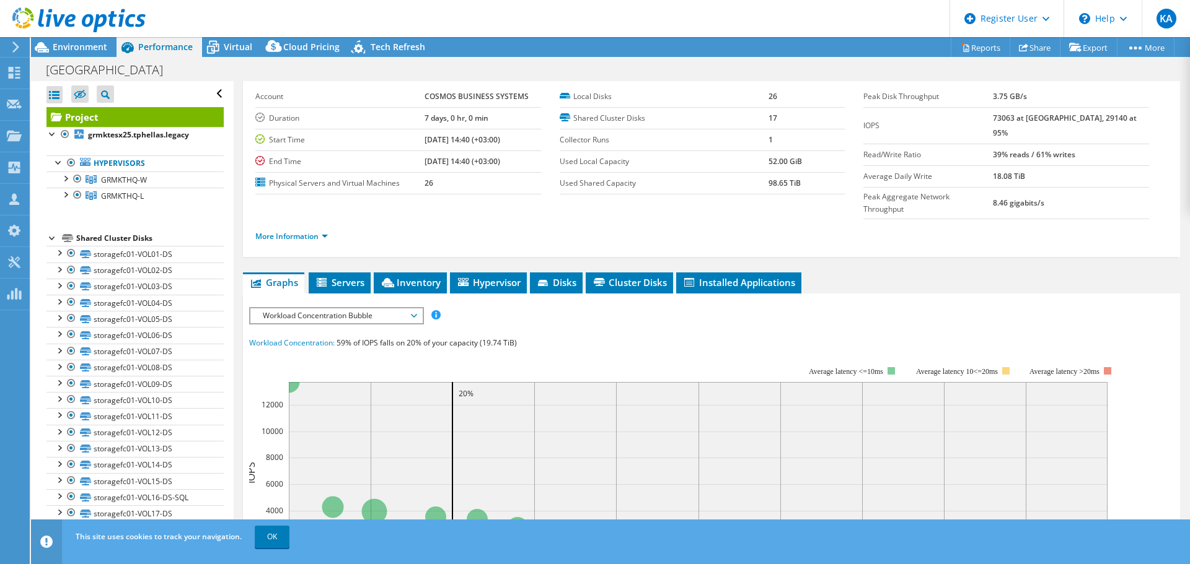
scroll to position [124, 0]
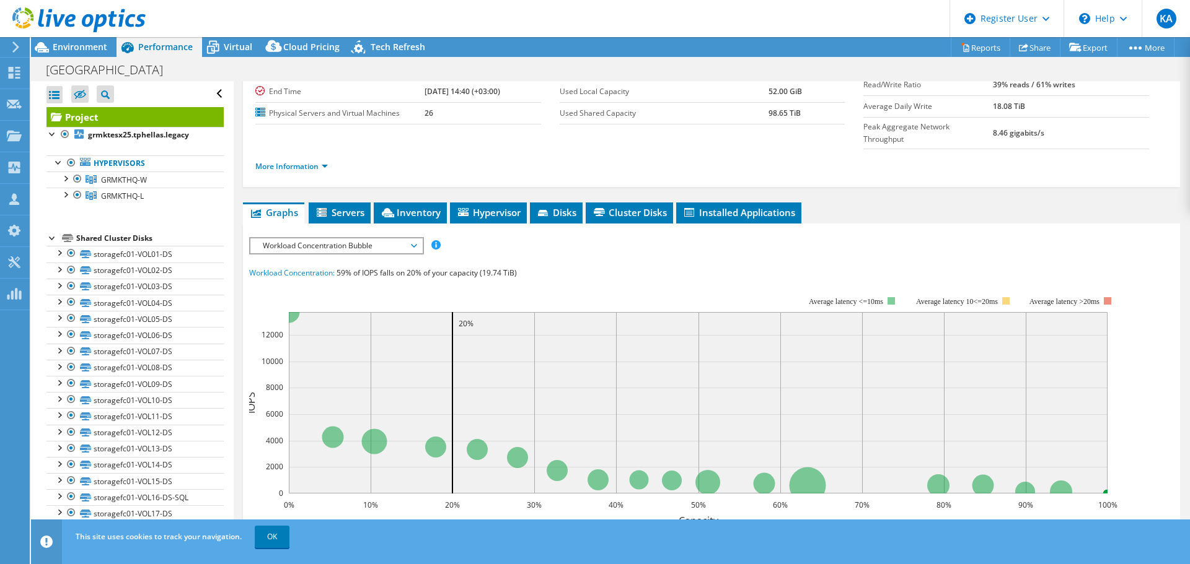
click at [416, 239] on span "Workload Concentration Bubble" at bounding box center [336, 246] width 159 height 15
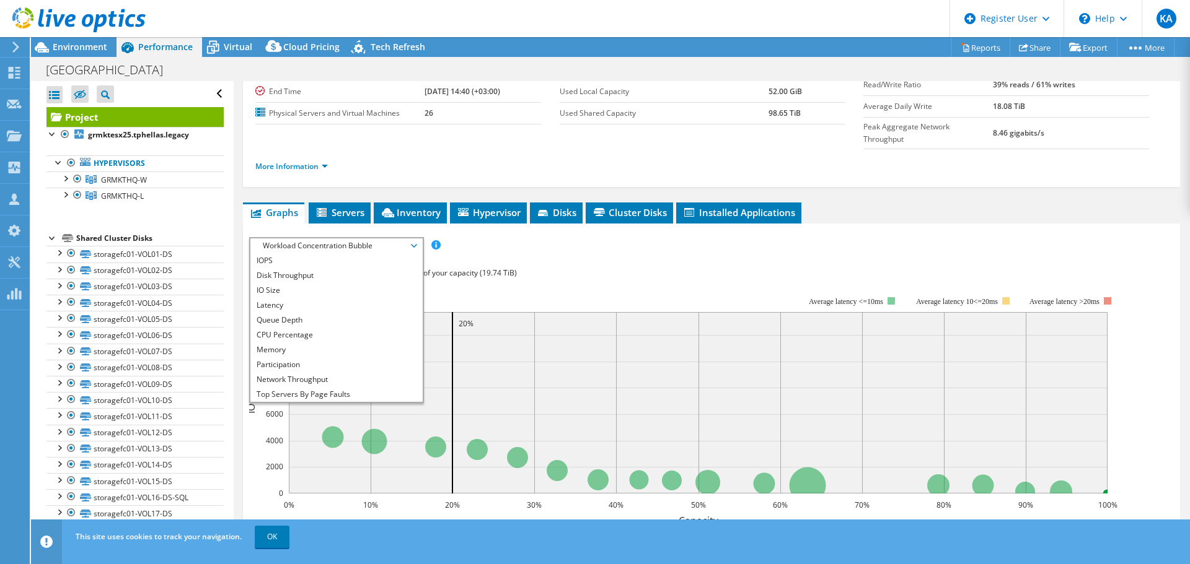
click at [673, 157] on ul "More Information" at bounding box center [711, 165] width 912 height 17
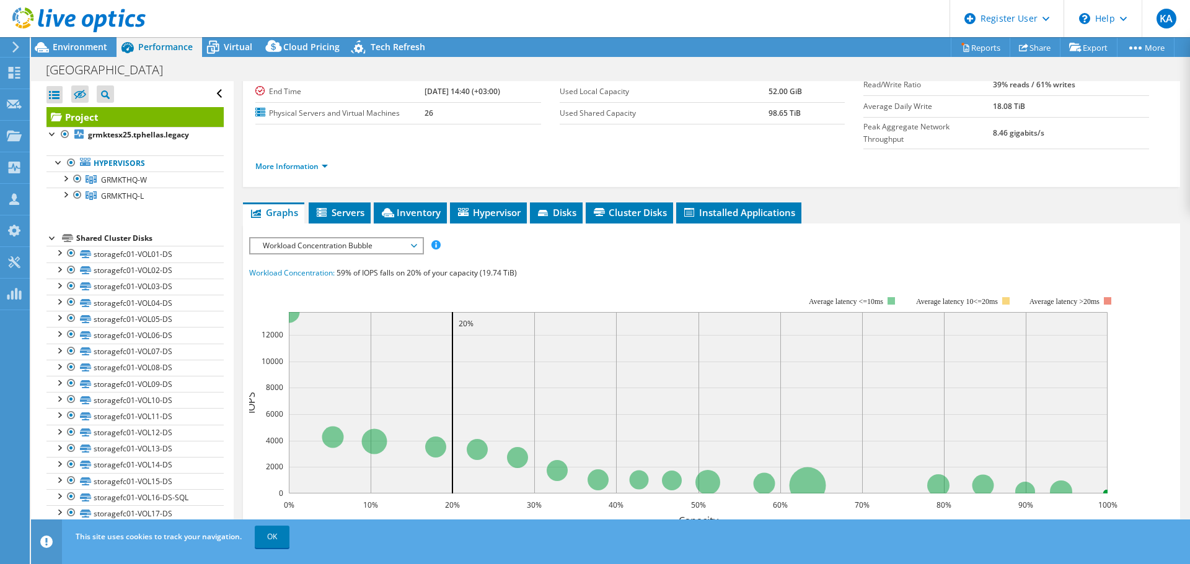
click at [413, 239] on span "Workload Concentration Bubble" at bounding box center [336, 246] width 159 height 15
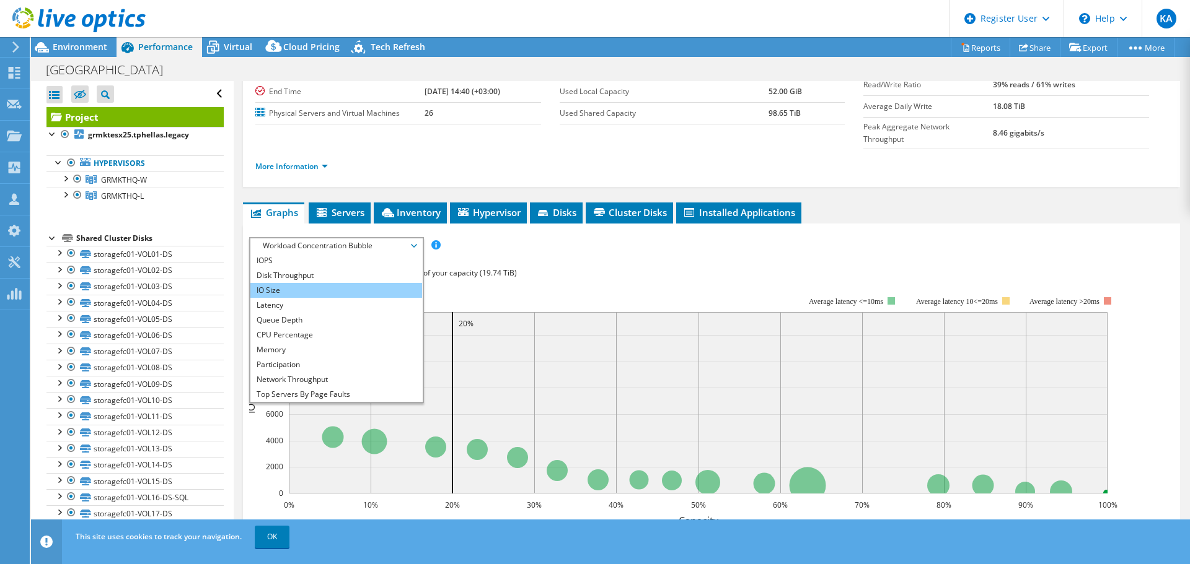
click at [318, 283] on li "IO Size" at bounding box center [336, 290] width 172 height 15
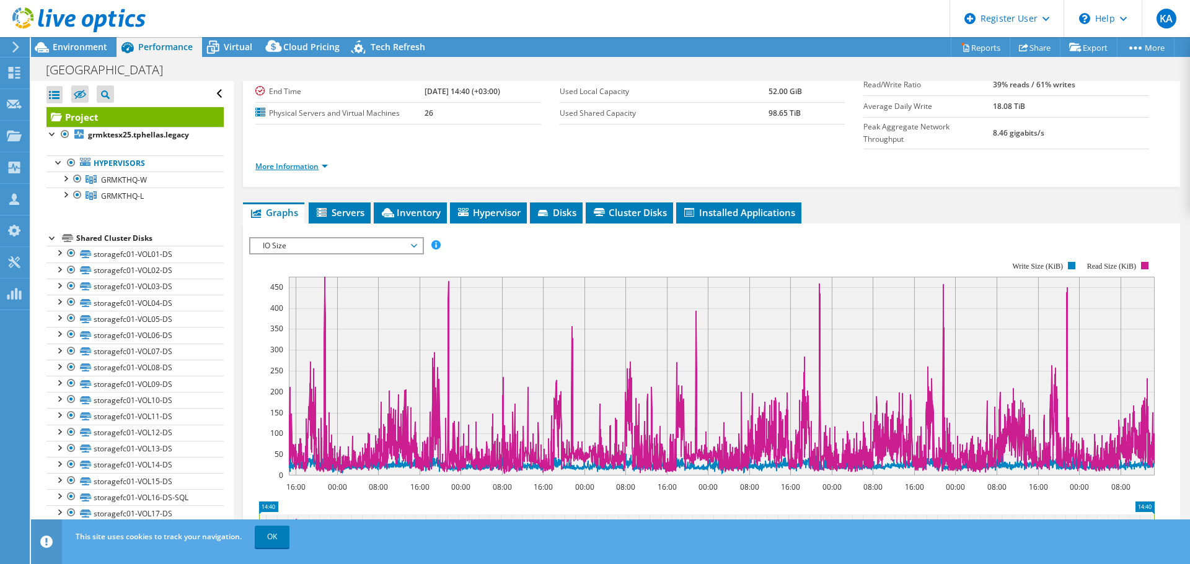
click at [294, 161] on link "More Information" at bounding box center [291, 166] width 72 height 11
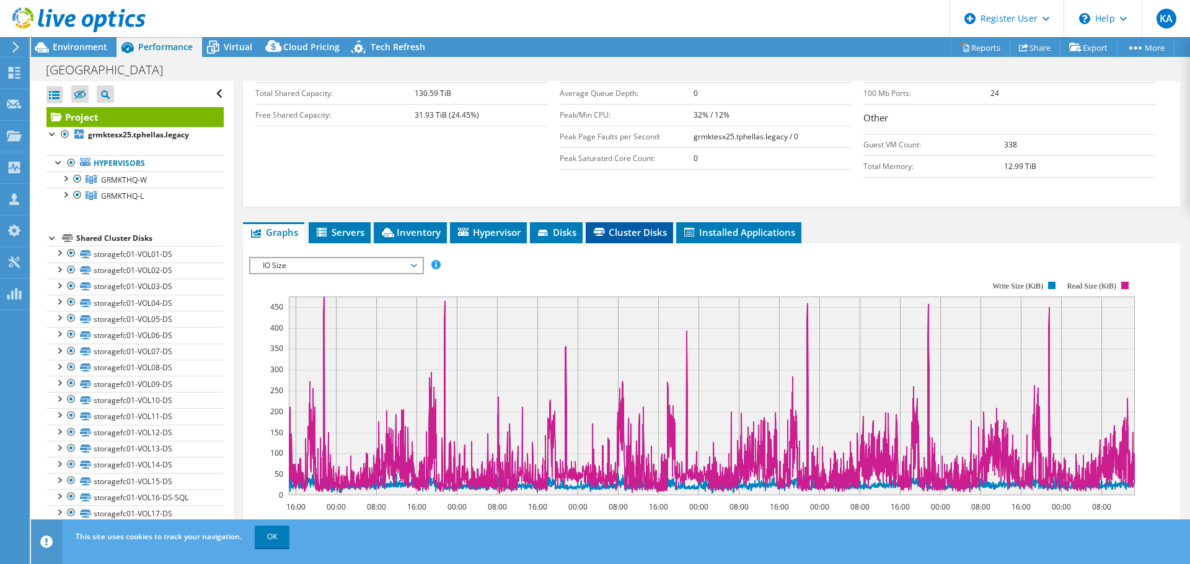
scroll to position [310, 0]
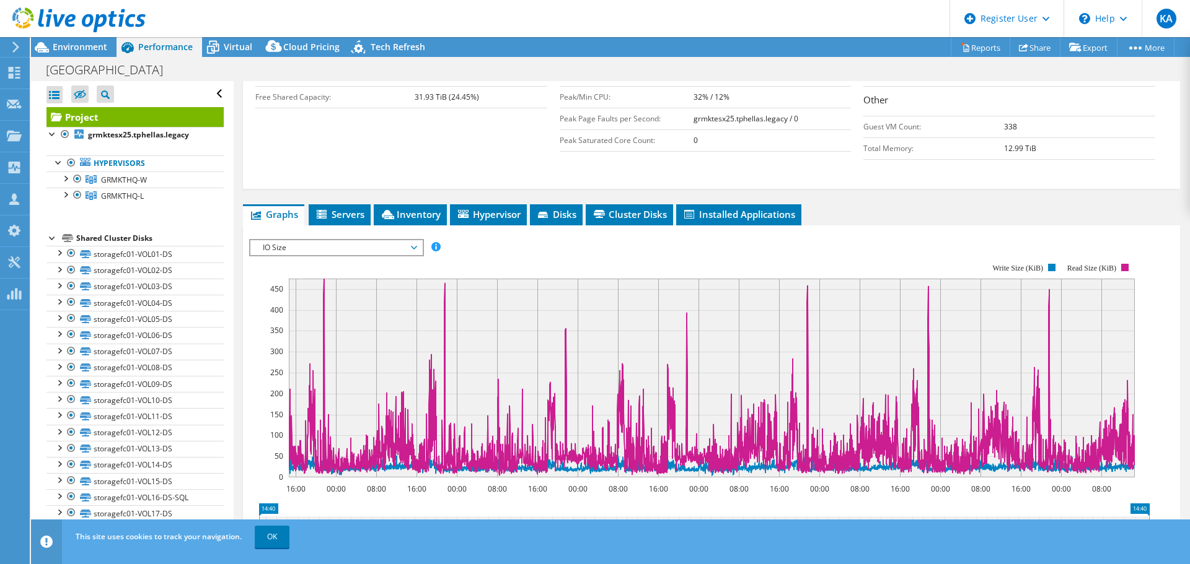
click at [328, 240] on span "IO Size" at bounding box center [336, 247] width 159 height 15
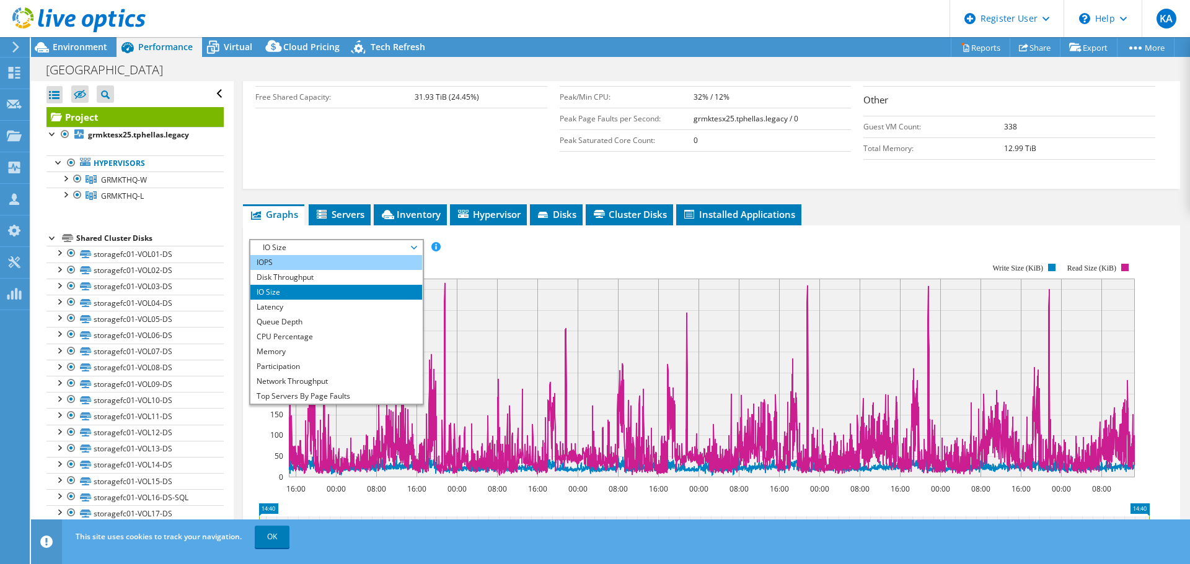
click at [324, 255] on li "IOPS" at bounding box center [336, 262] width 172 height 15
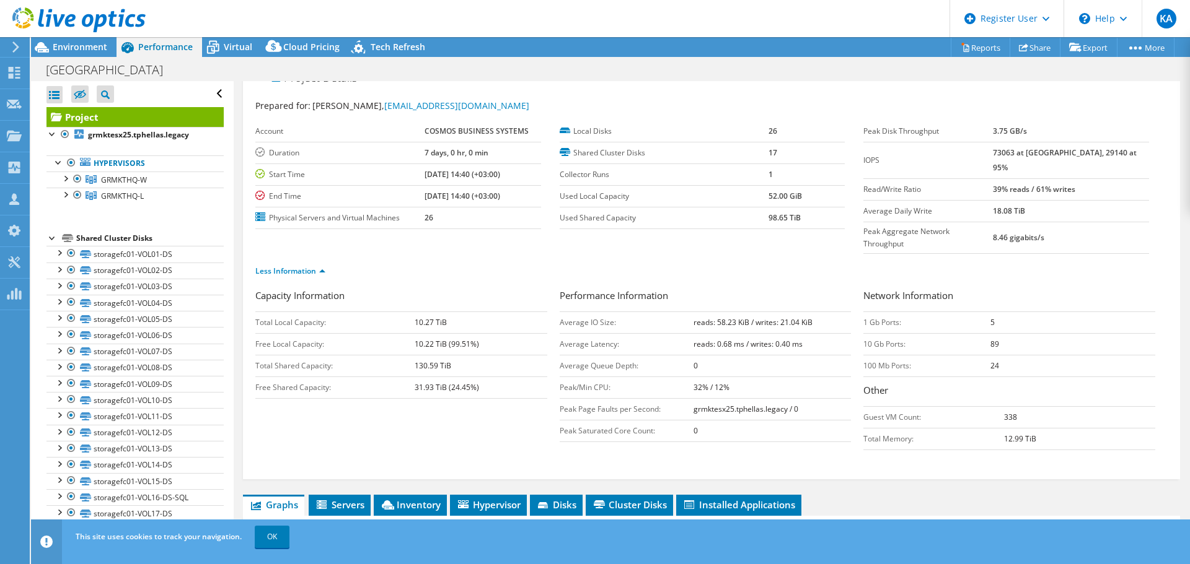
scroll to position [0, 0]
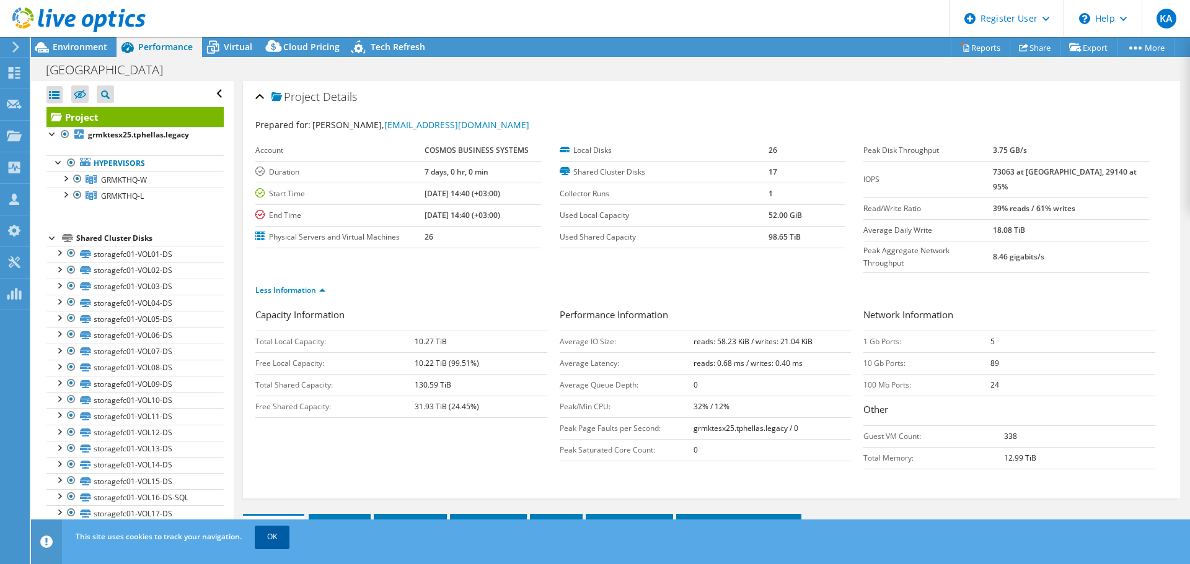
click at [274, 529] on link "OK" at bounding box center [272, 537] width 35 height 22
